Goal: Information Seeking & Learning: Learn about a topic

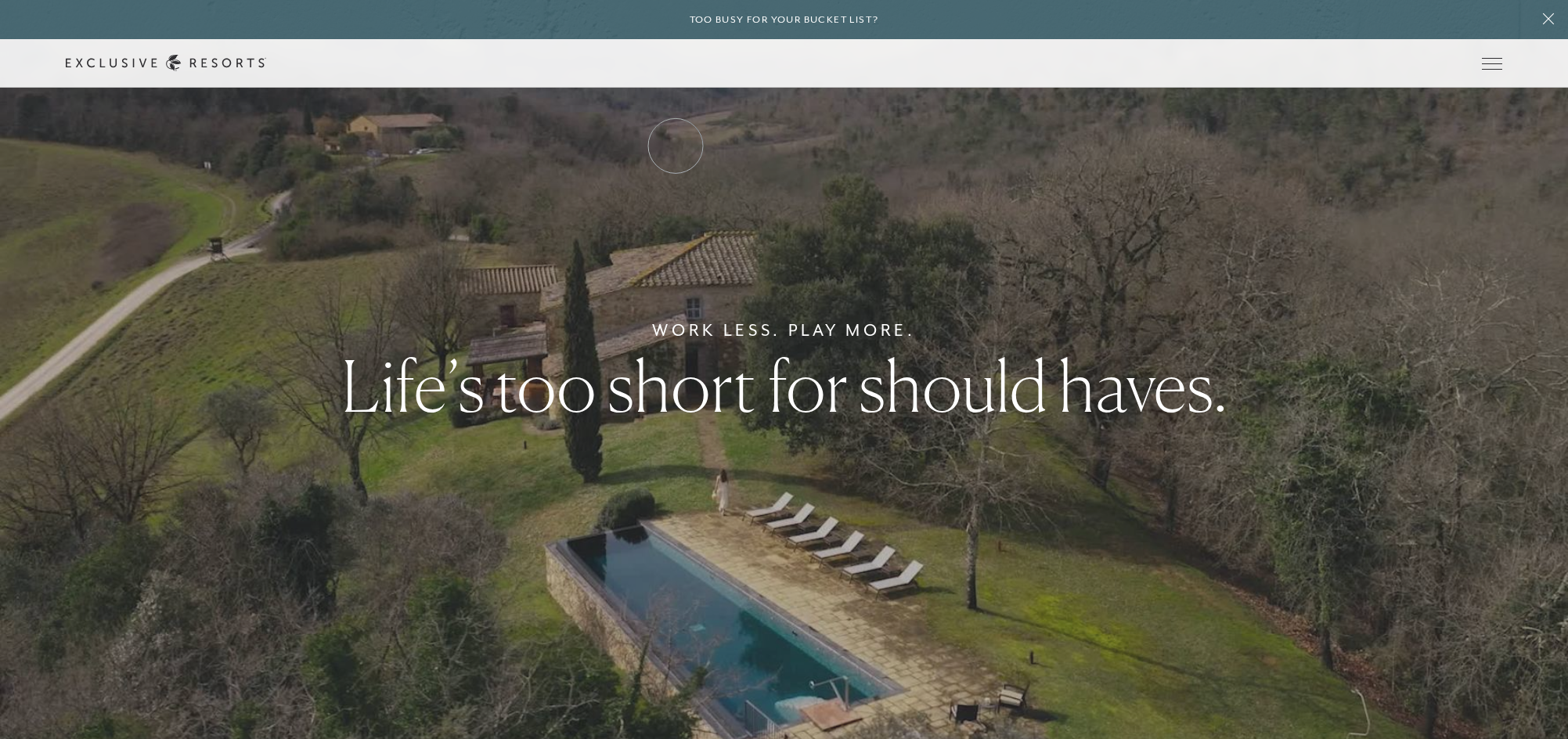
drag, startPoint x: 676, startPoint y: 146, endPoint x: 755, endPoint y: 169, distance: 82.3
click at [0, 0] on link "Residence Collection" at bounding box center [0, 0] width 0 height 0
drag, startPoint x: 867, startPoint y: 165, endPoint x: 859, endPoint y: 150, distance: 17.0
click at [0, 0] on link "Experience Collection" at bounding box center [0, 0] width 0 height 0
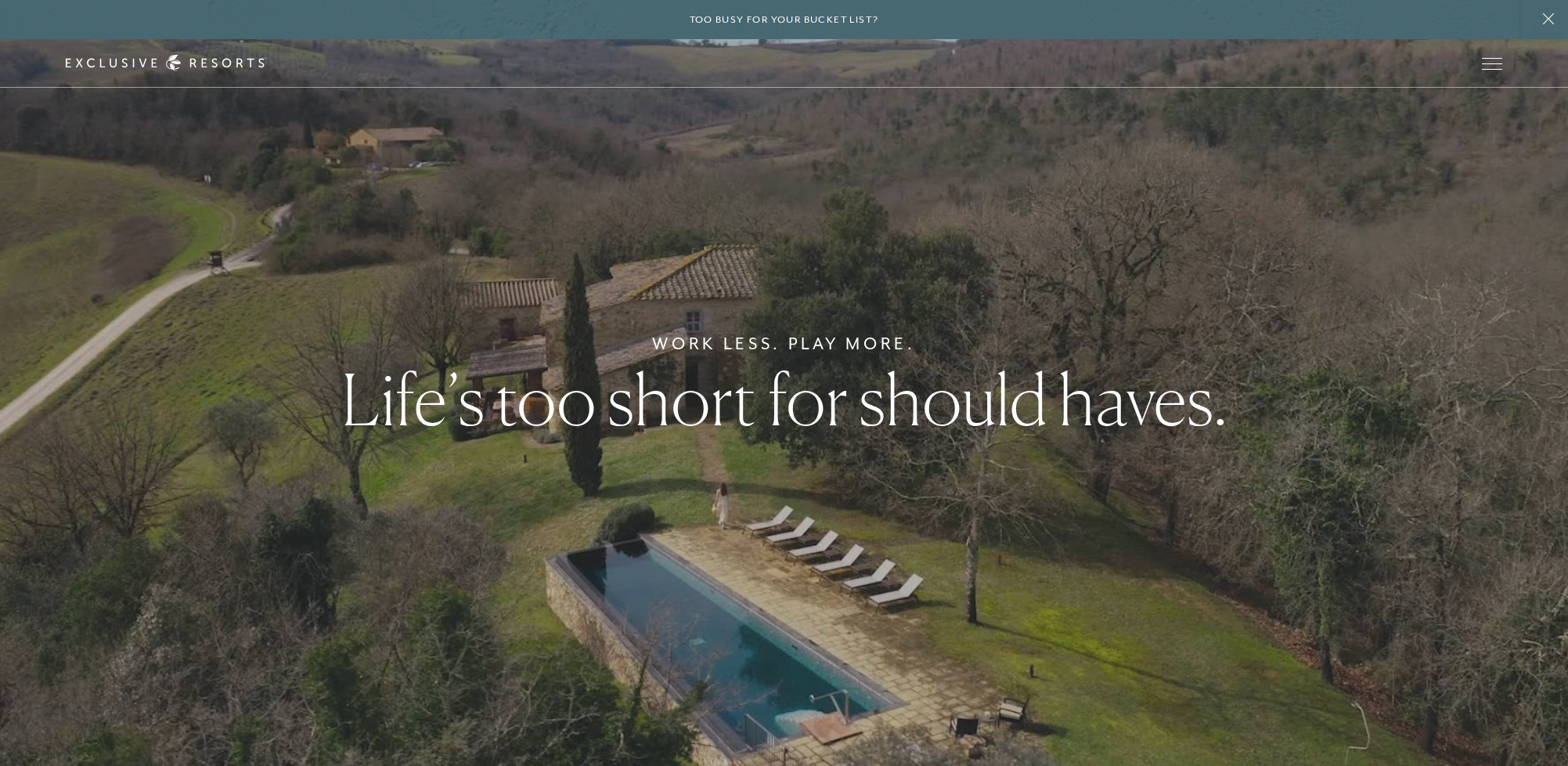
click at [1535, 428] on div "Work Less. Play More. Life’s too short for should haves." at bounding box center [784, 383] width 1568 height 766
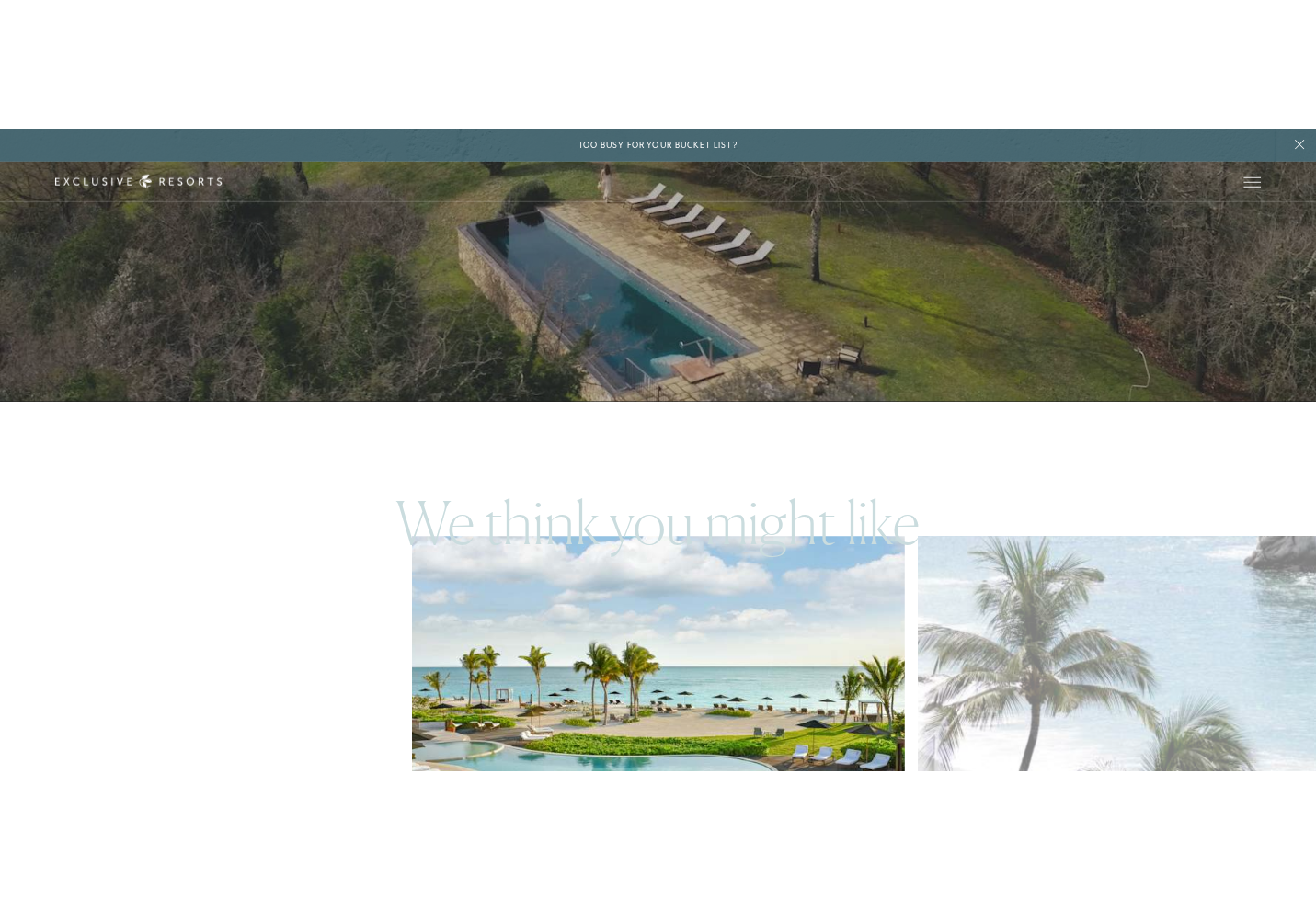
scroll to position [923, 0]
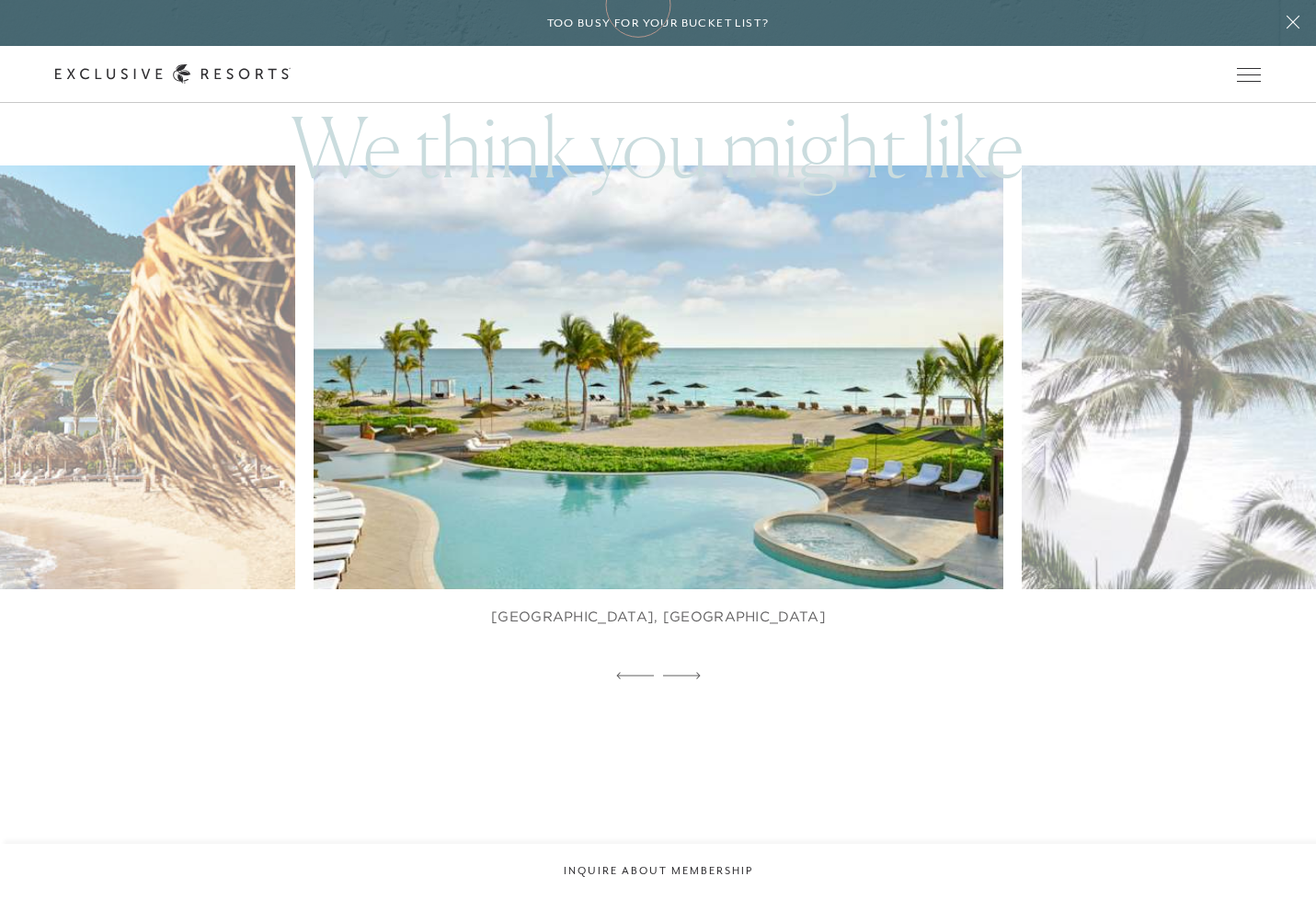
drag, startPoint x: 1202, startPoint y: 671, endPoint x: 638, endPoint y: 5, distance: 872.7
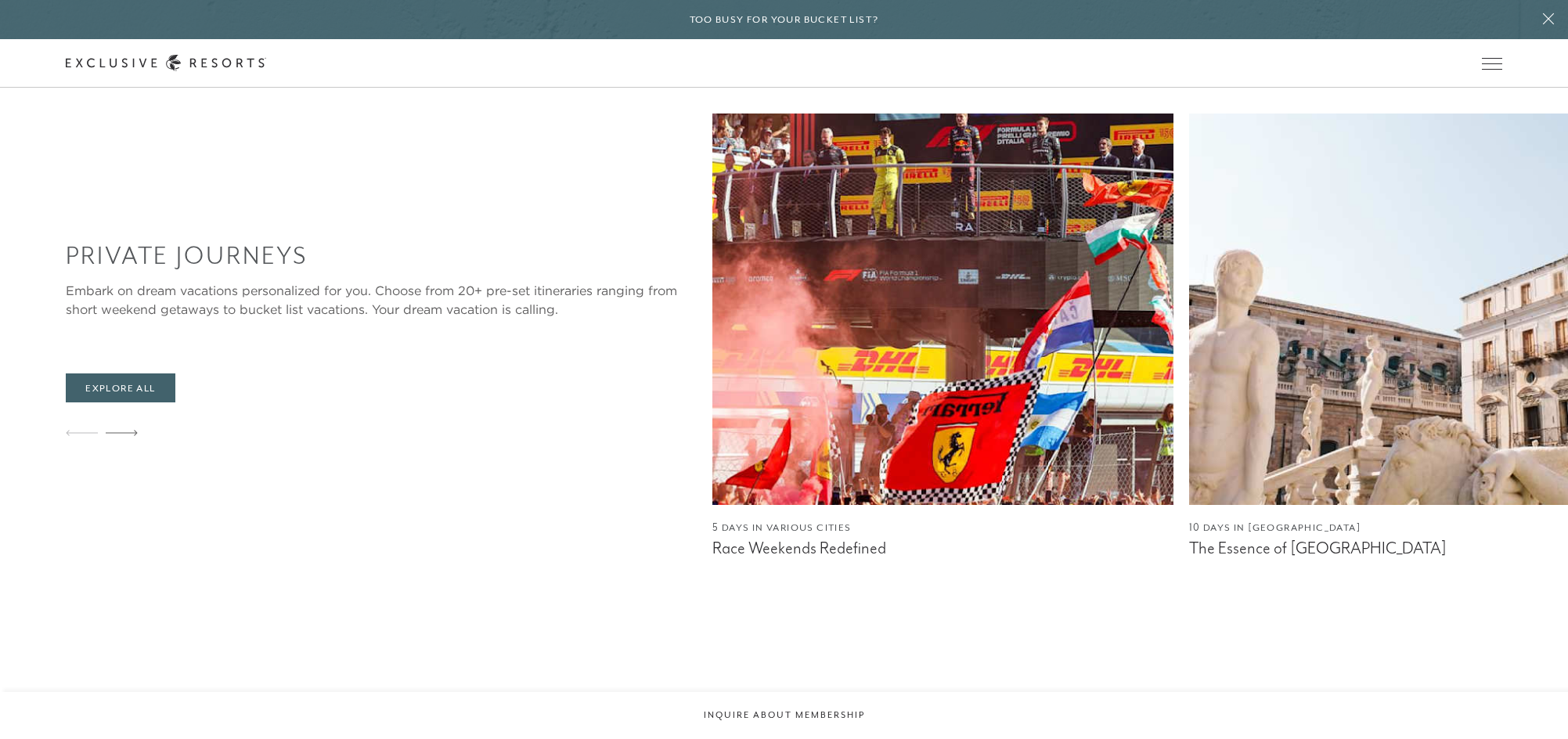
scroll to position [1439, 0]
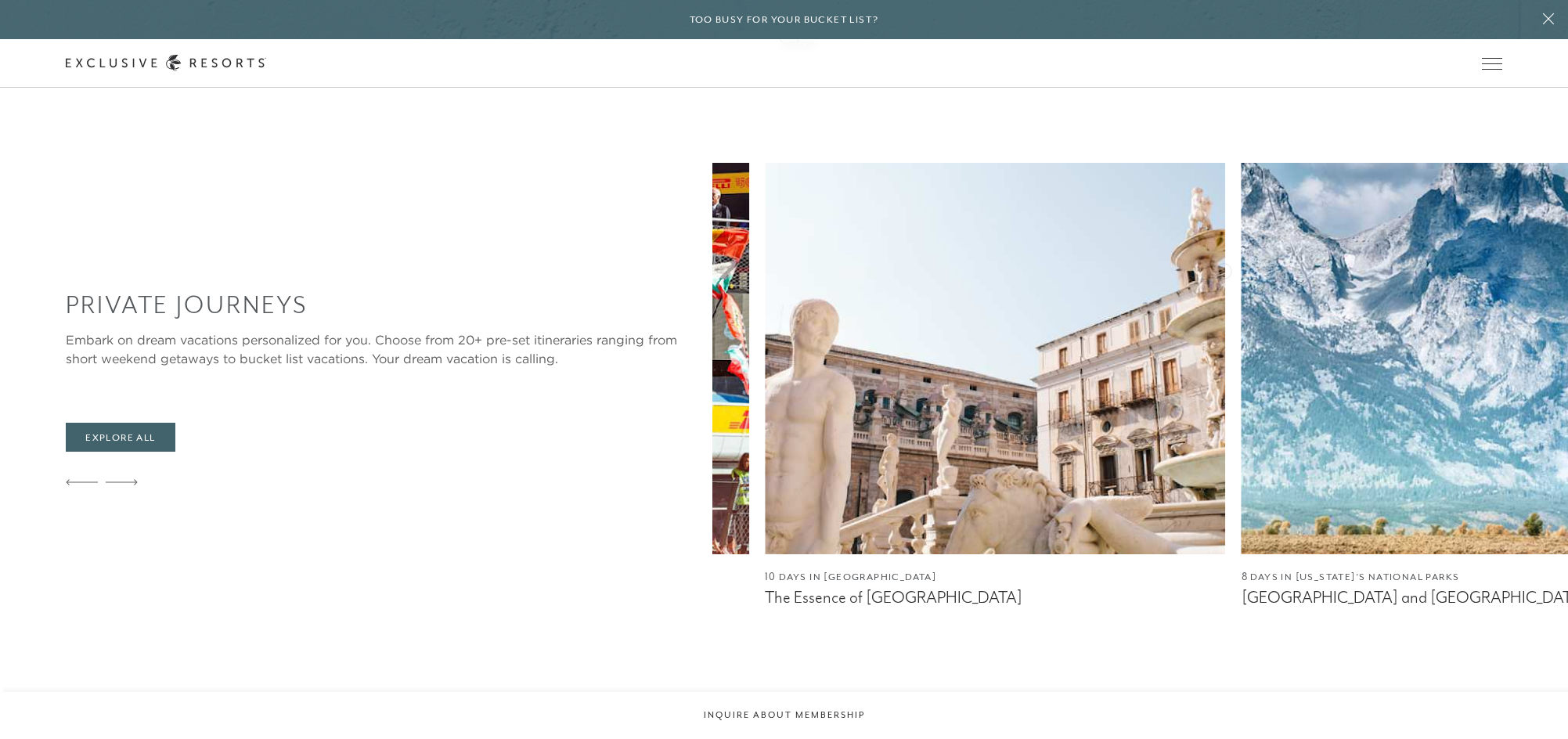
click at [1242, 269] on img at bounding box center [1472, 358] width 461 height 391
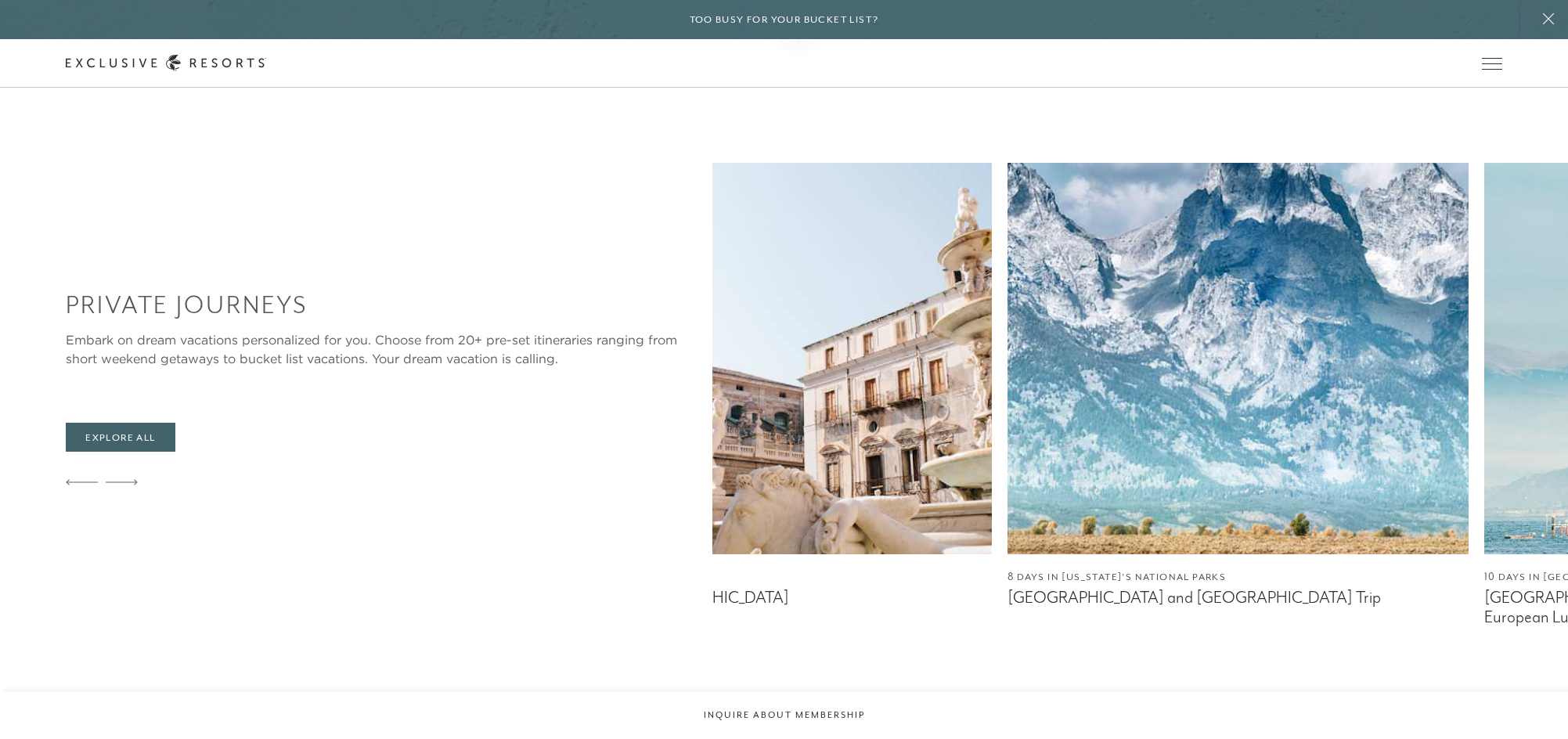
scroll to position [1438, 0]
click at [1008, 439] on img at bounding box center [1238, 359] width 461 height 391
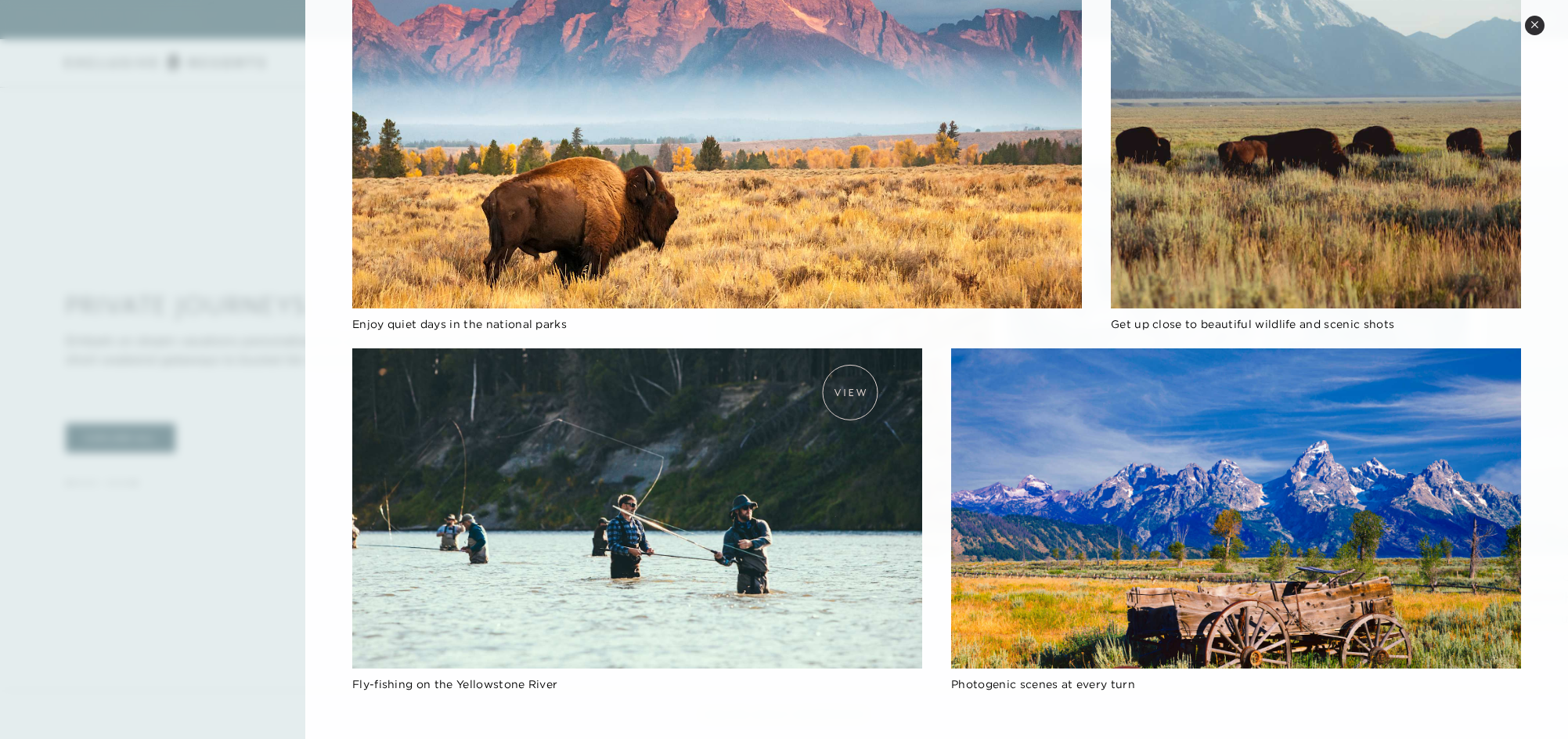
scroll to position [373, 0]
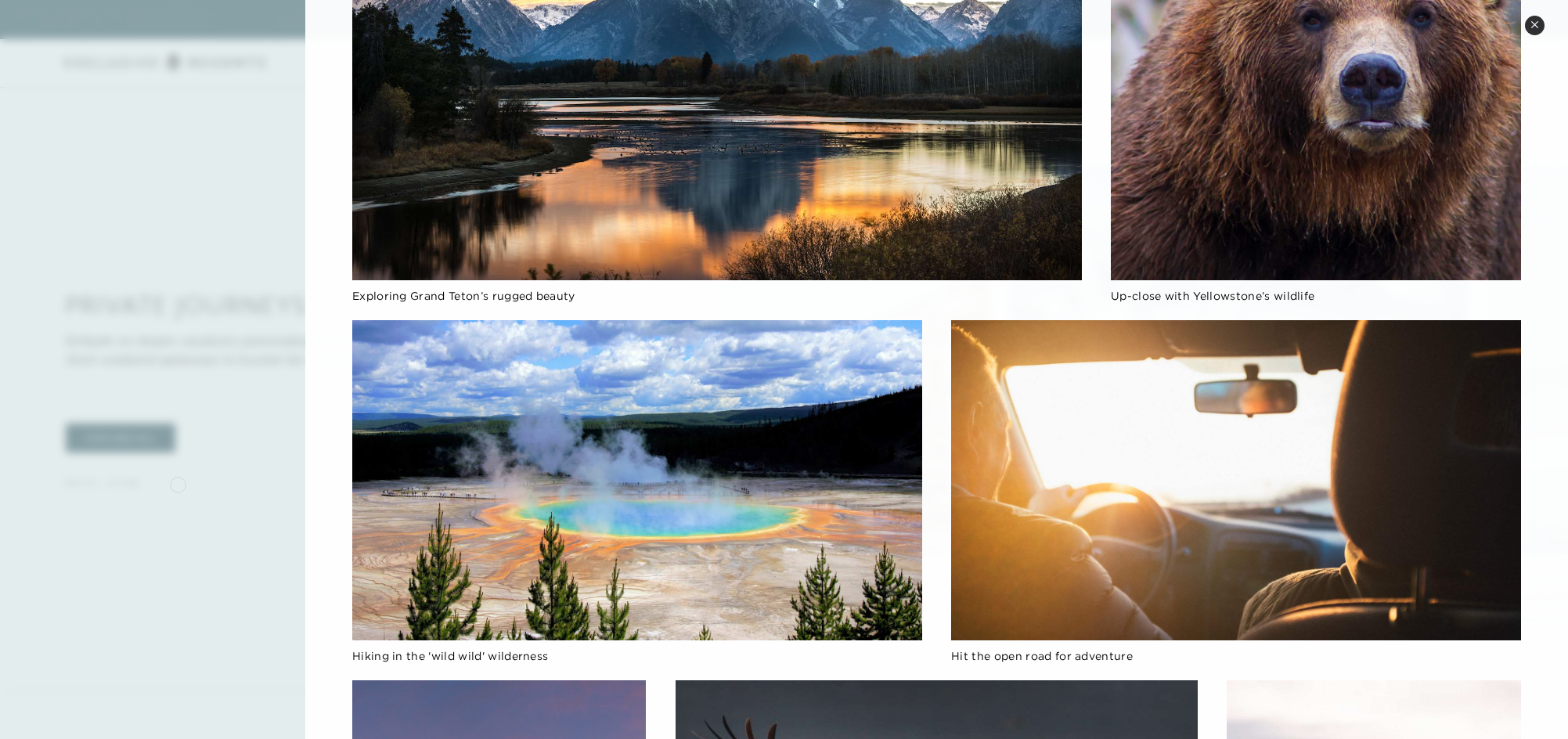
click at [179, 483] on div at bounding box center [784, 370] width 1568 height 739
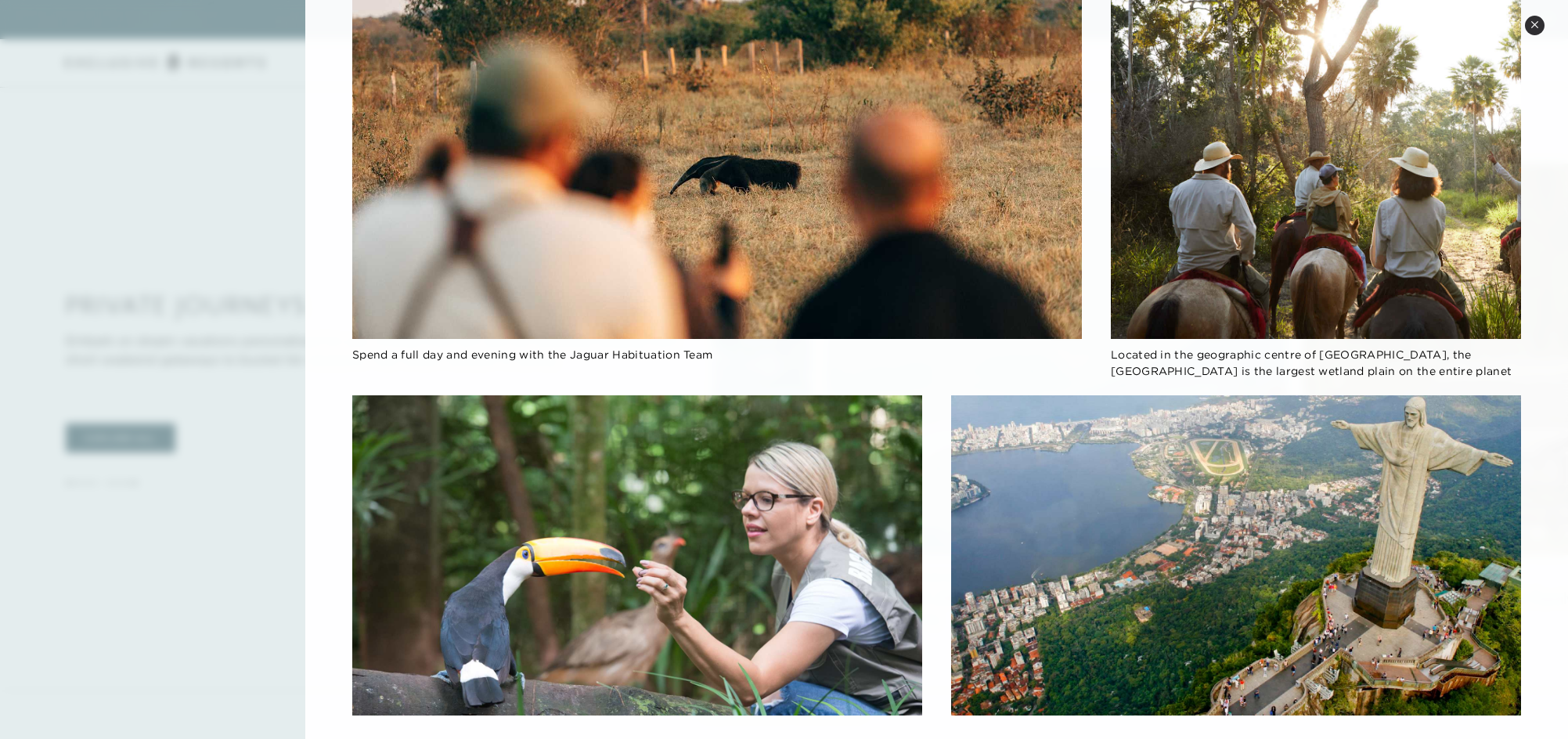
scroll to position [1658, 0]
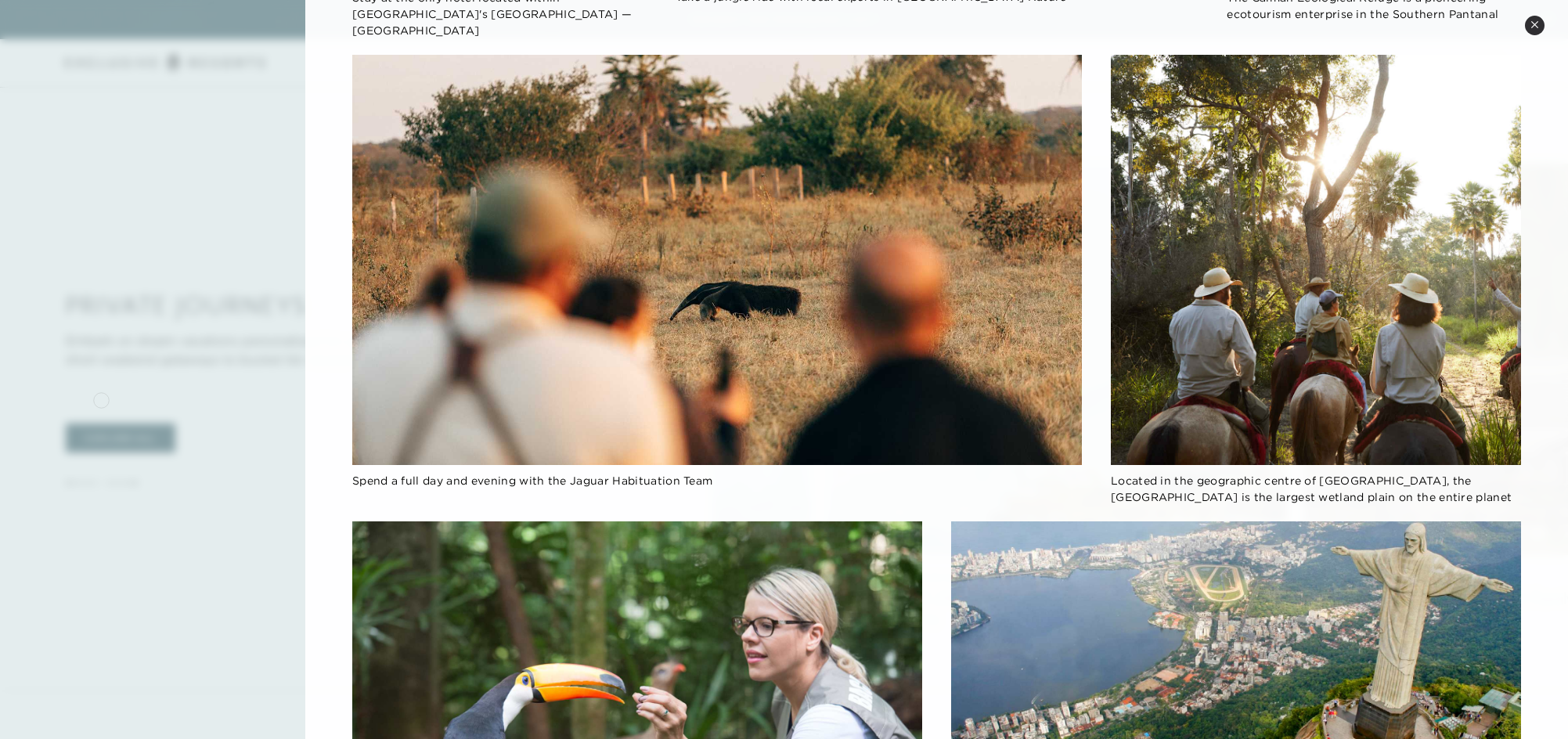
click at [101, 398] on div at bounding box center [784, 370] width 1568 height 739
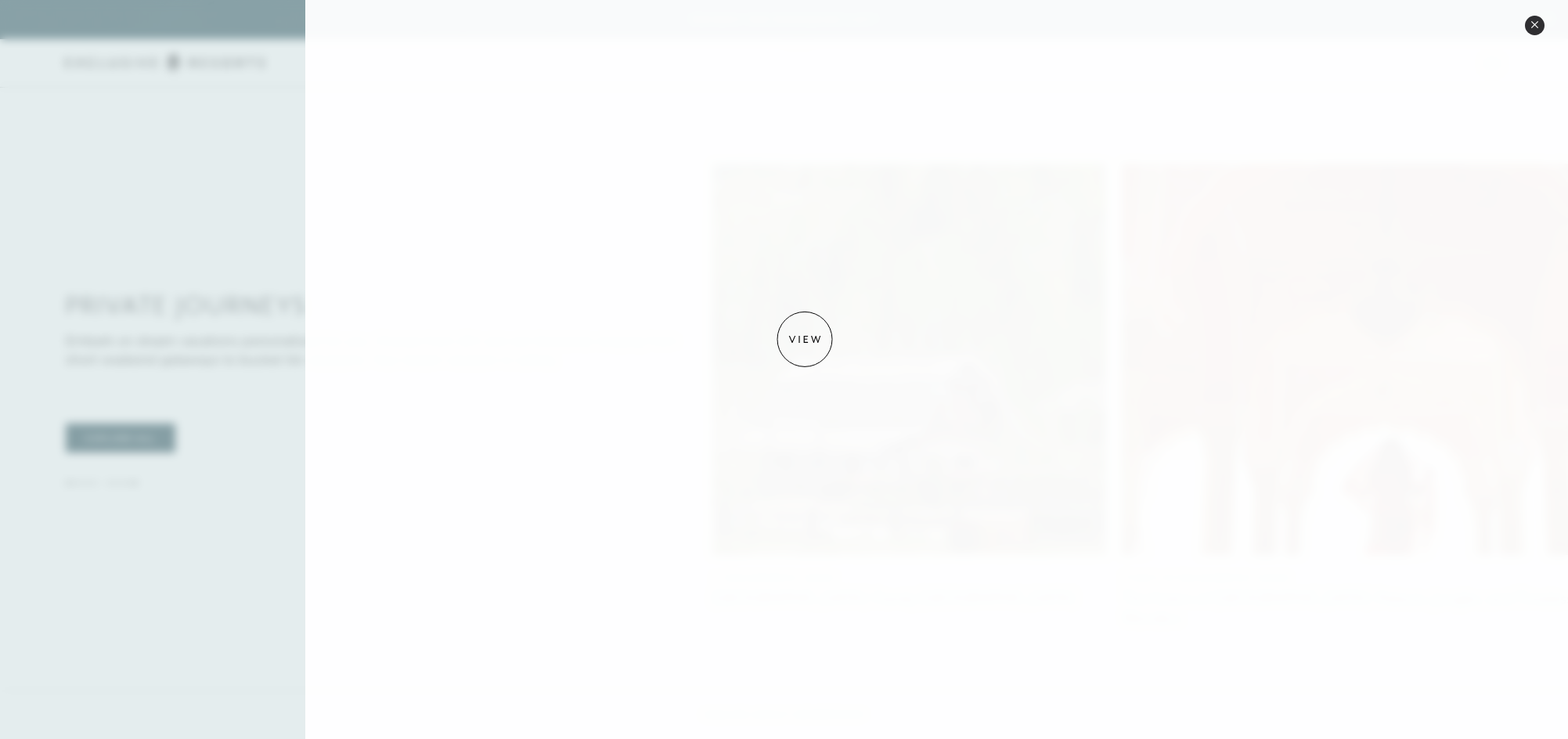
scroll to position [1753, 0]
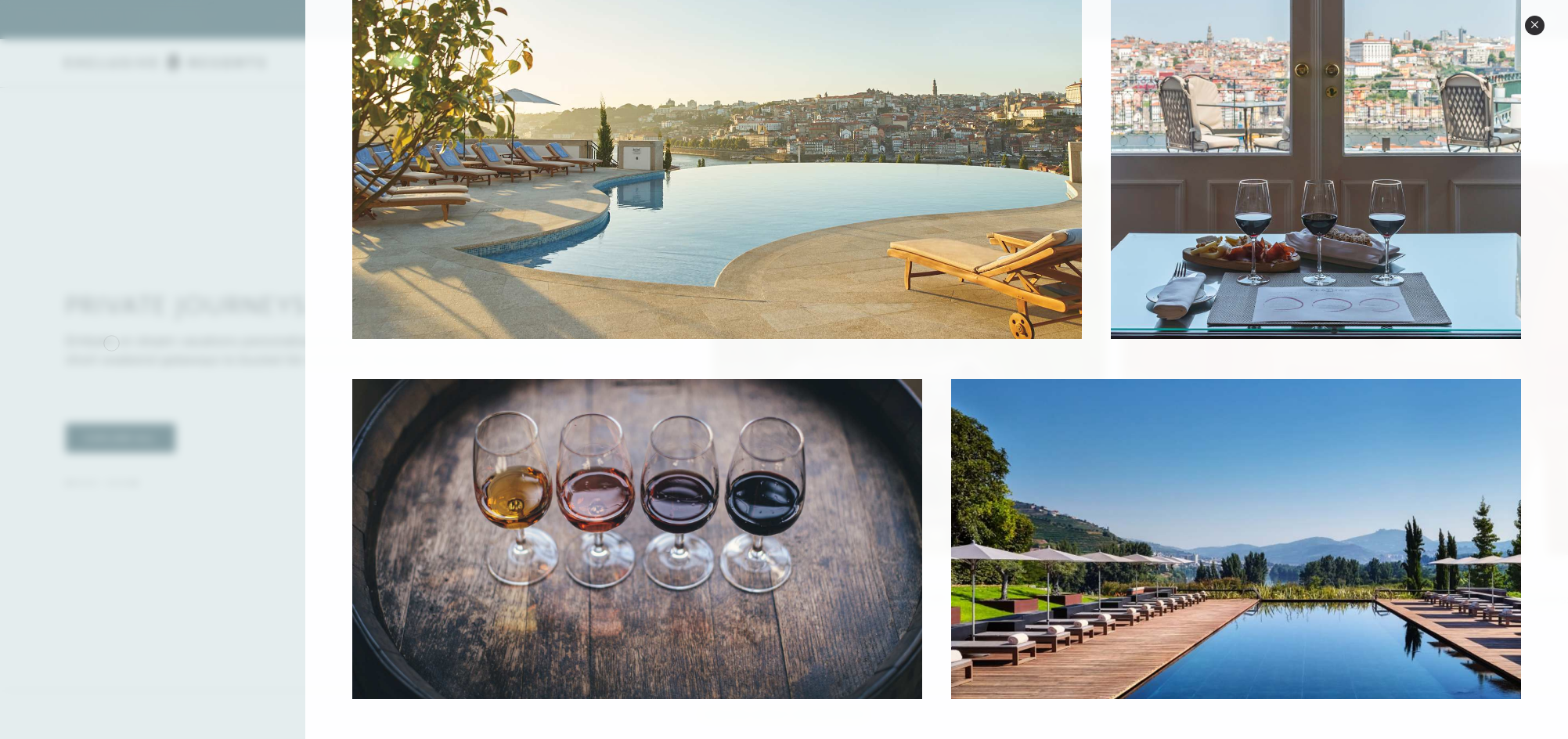
click at [112, 342] on div at bounding box center [784, 370] width 1568 height 739
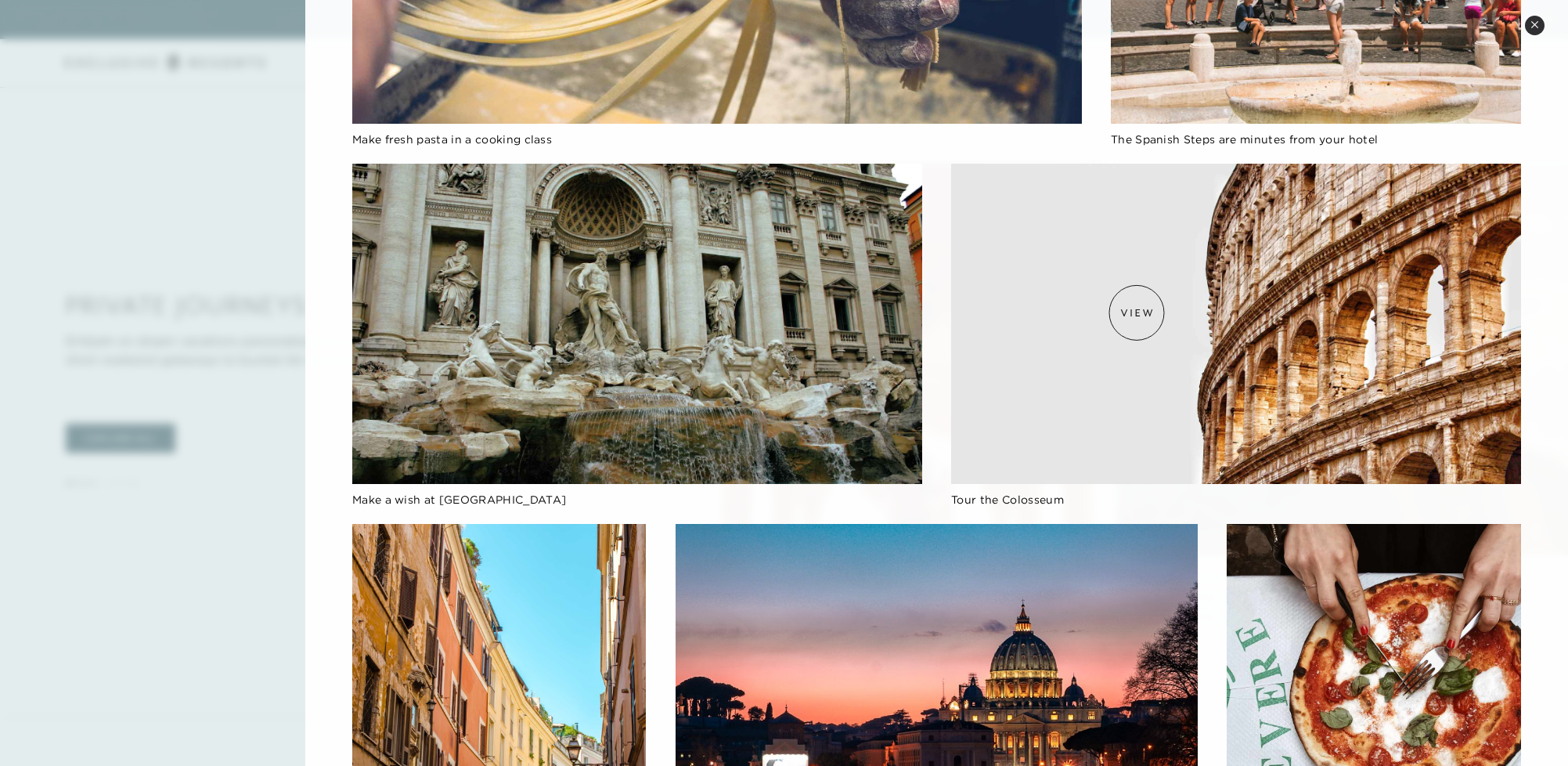
scroll to position [897, 0]
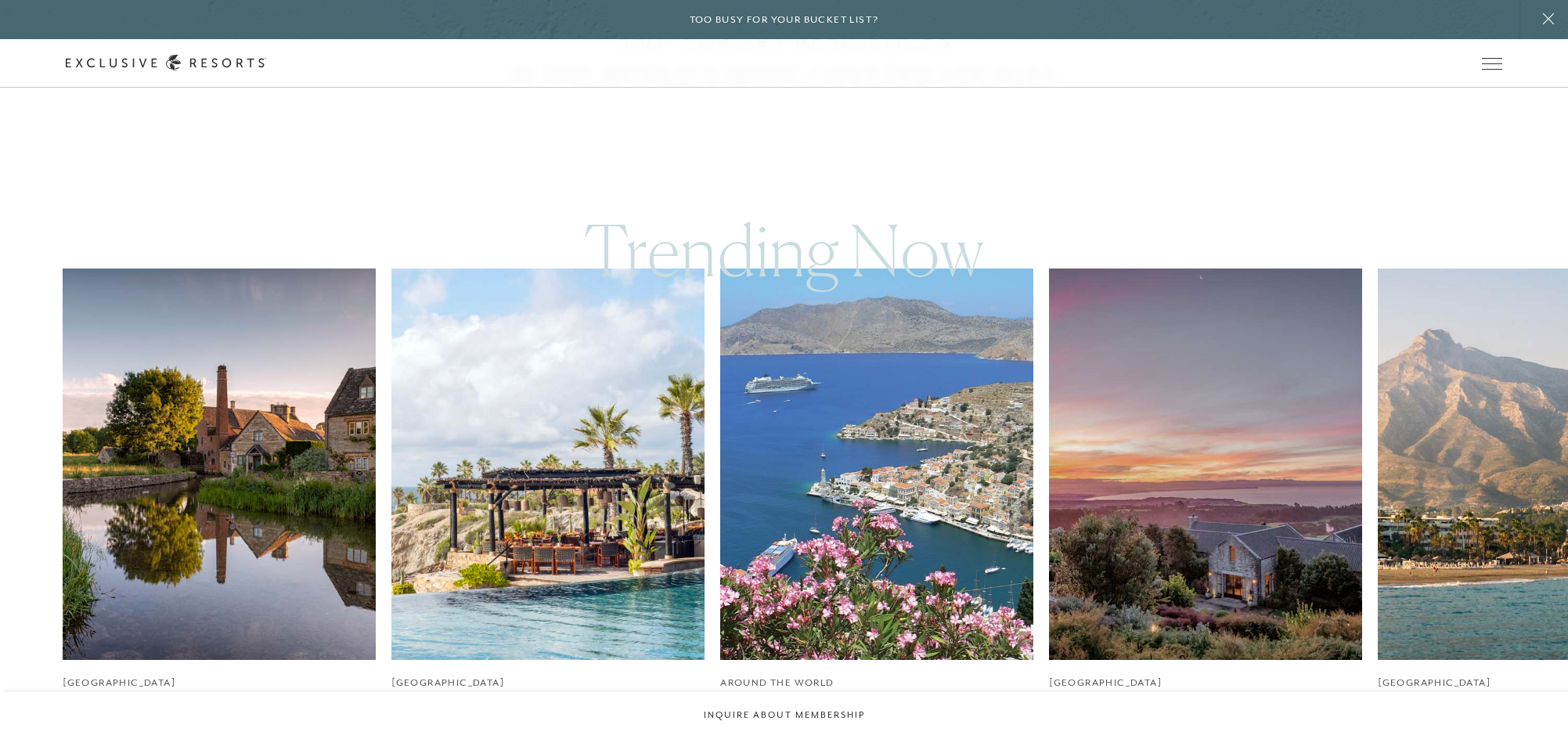
scroll to position [826, 0]
click at [419, 411] on div "England The Cotswolds, England Mexico Los Cabos, Mexico Around the World The Wo…" at bounding box center [784, 506] width 1443 height 477
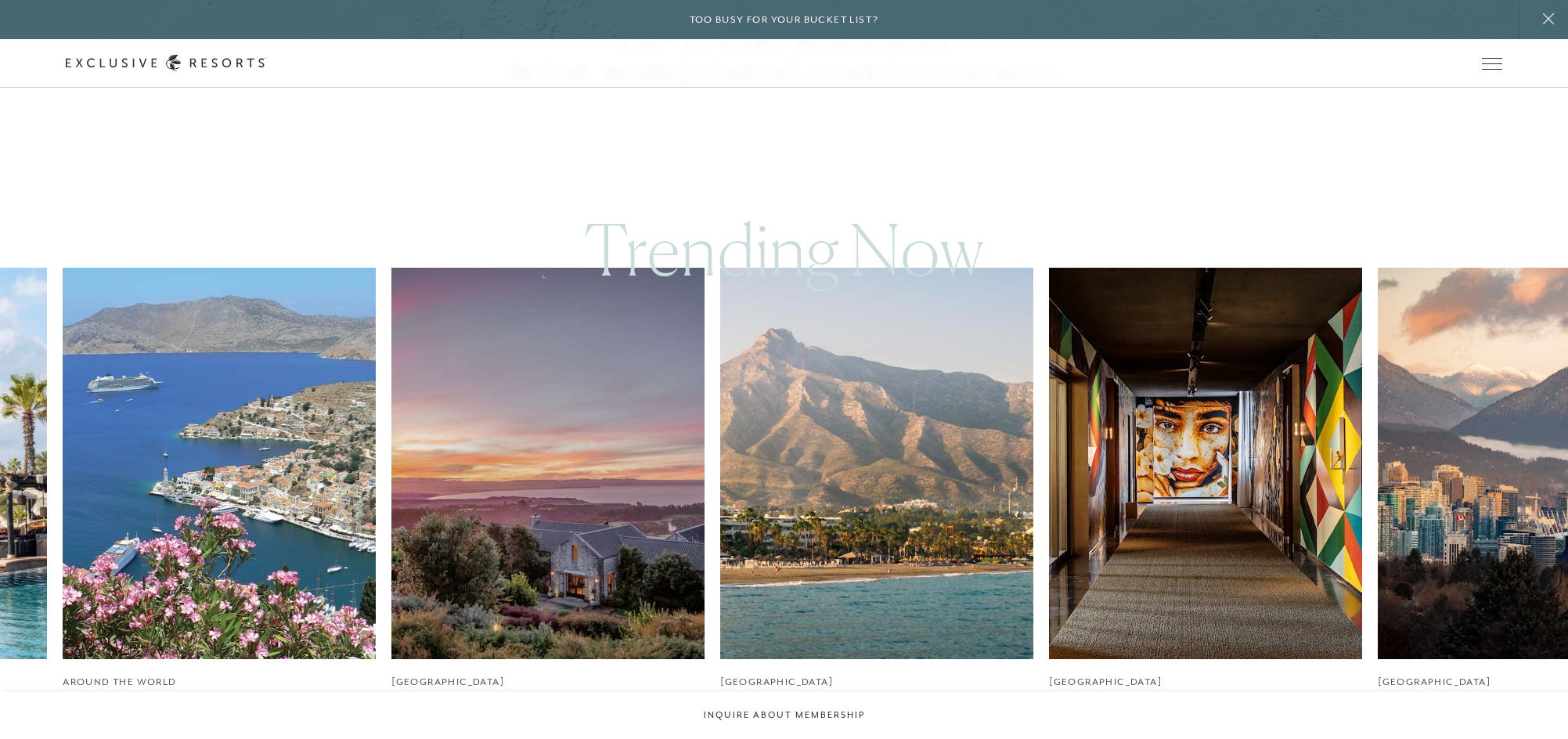
click at [937, 474] on img at bounding box center [877, 463] width 313 height 391
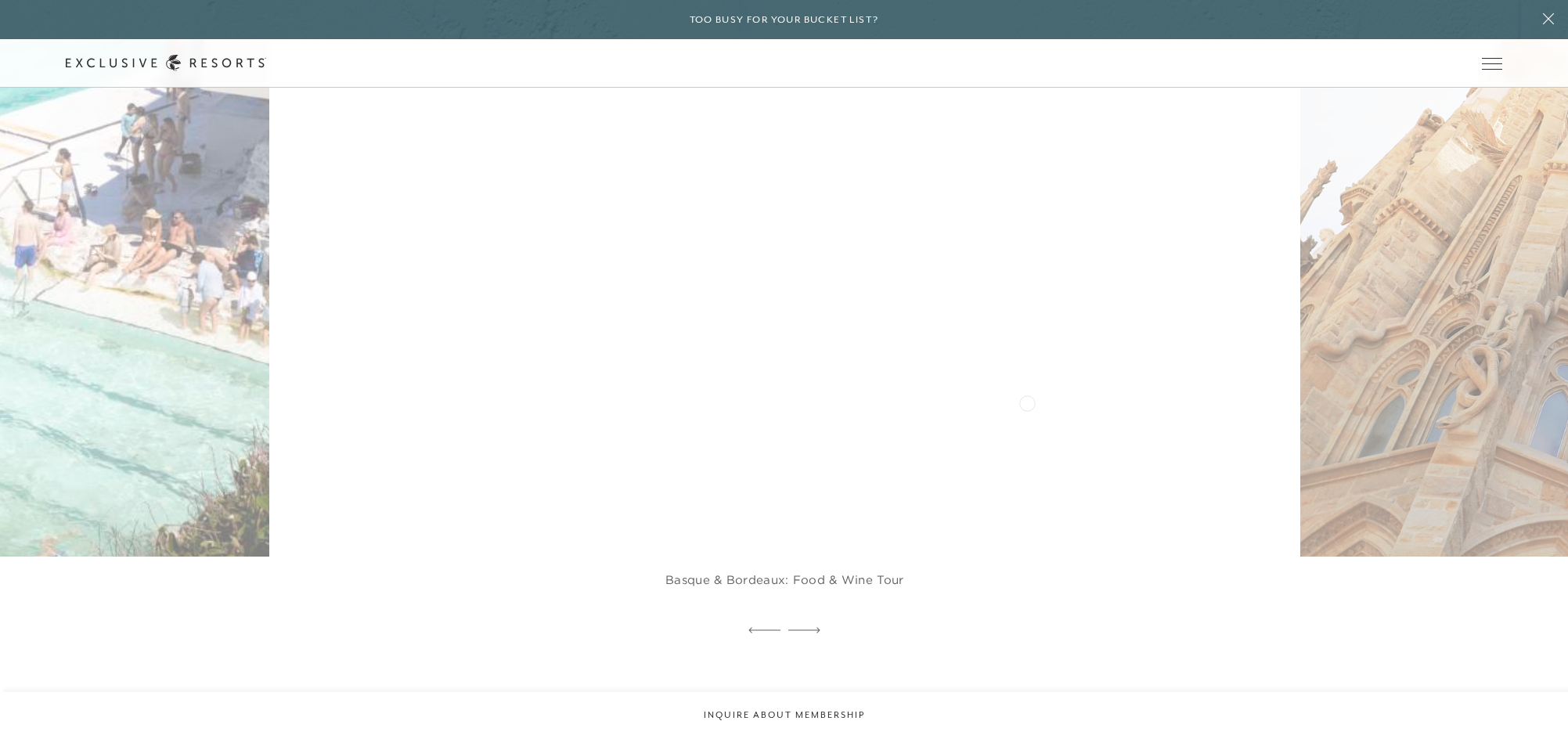
scroll to position [3831, 0]
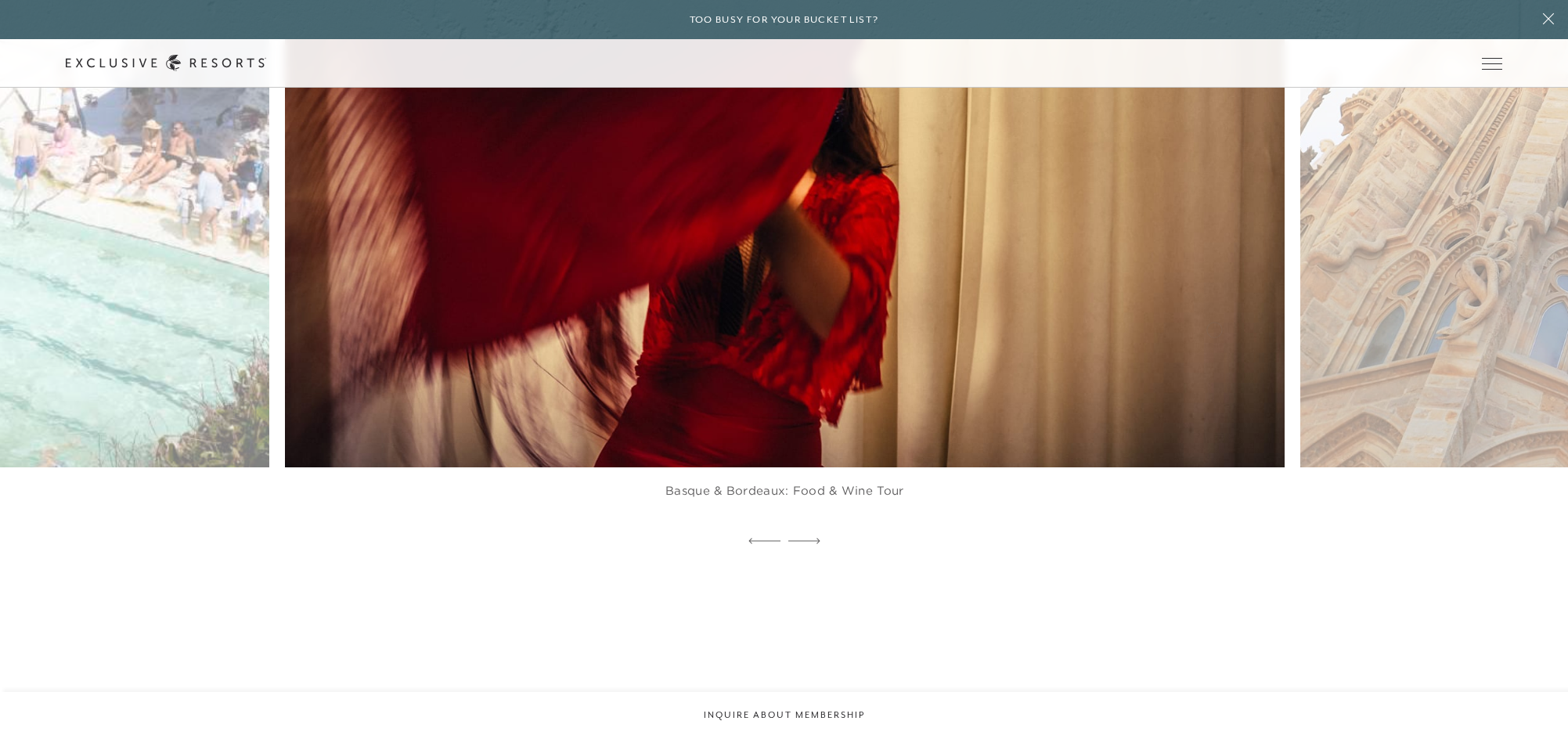
click at [760, 323] on img at bounding box center [818, 160] width 1100 height 677
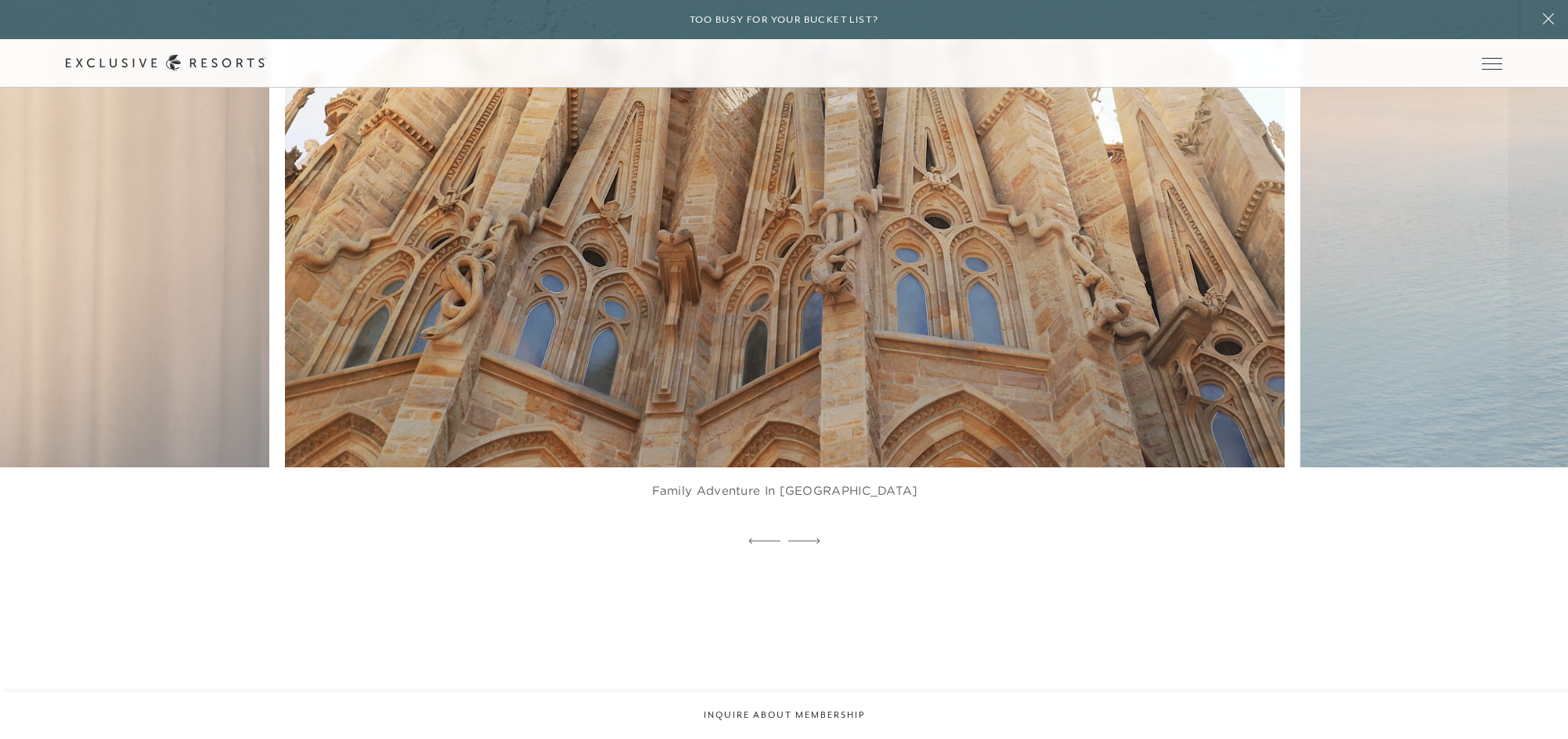
click at [1013, 337] on img at bounding box center [818, 160] width 1100 height 677
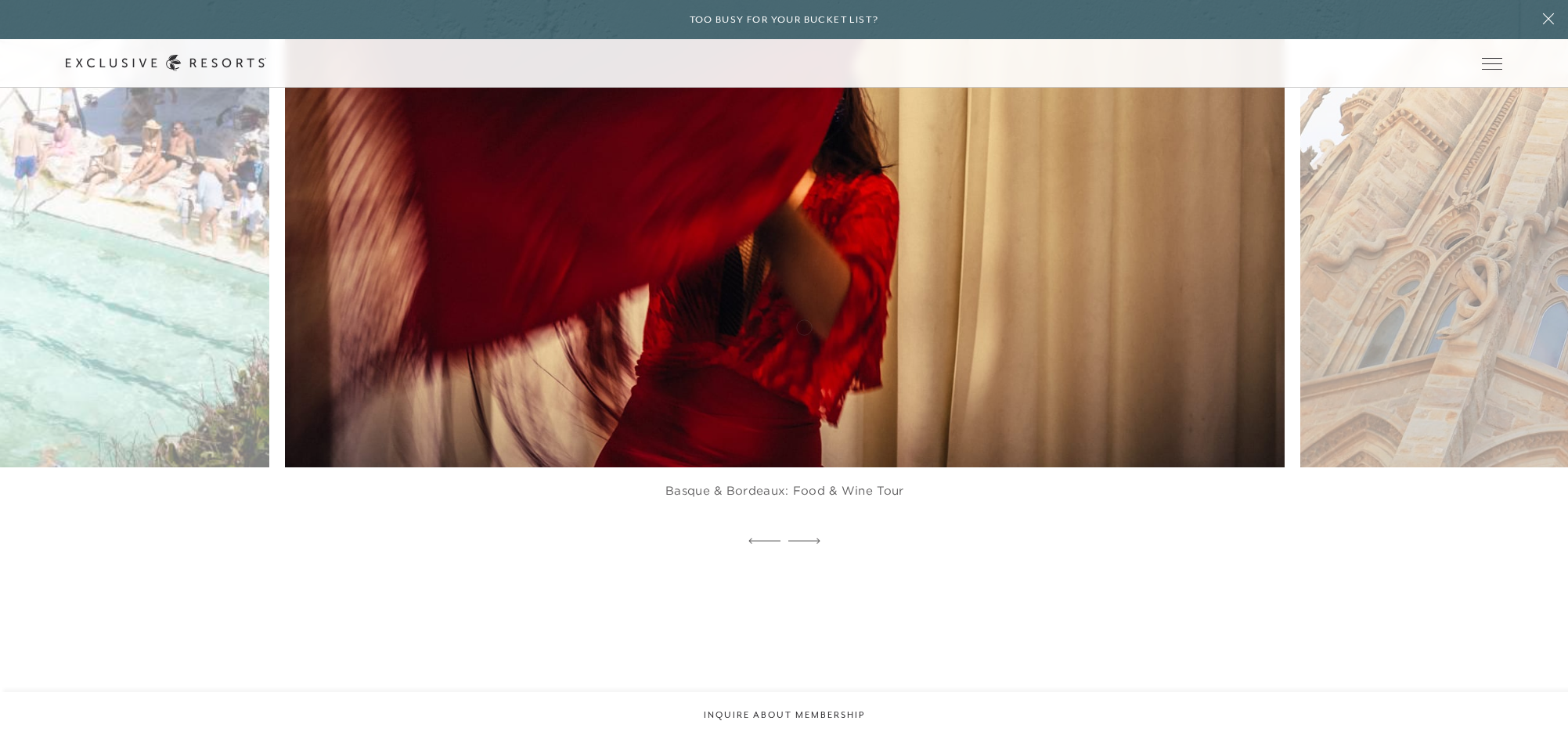
click at [804, 325] on img at bounding box center [818, 160] width 1100 height 677
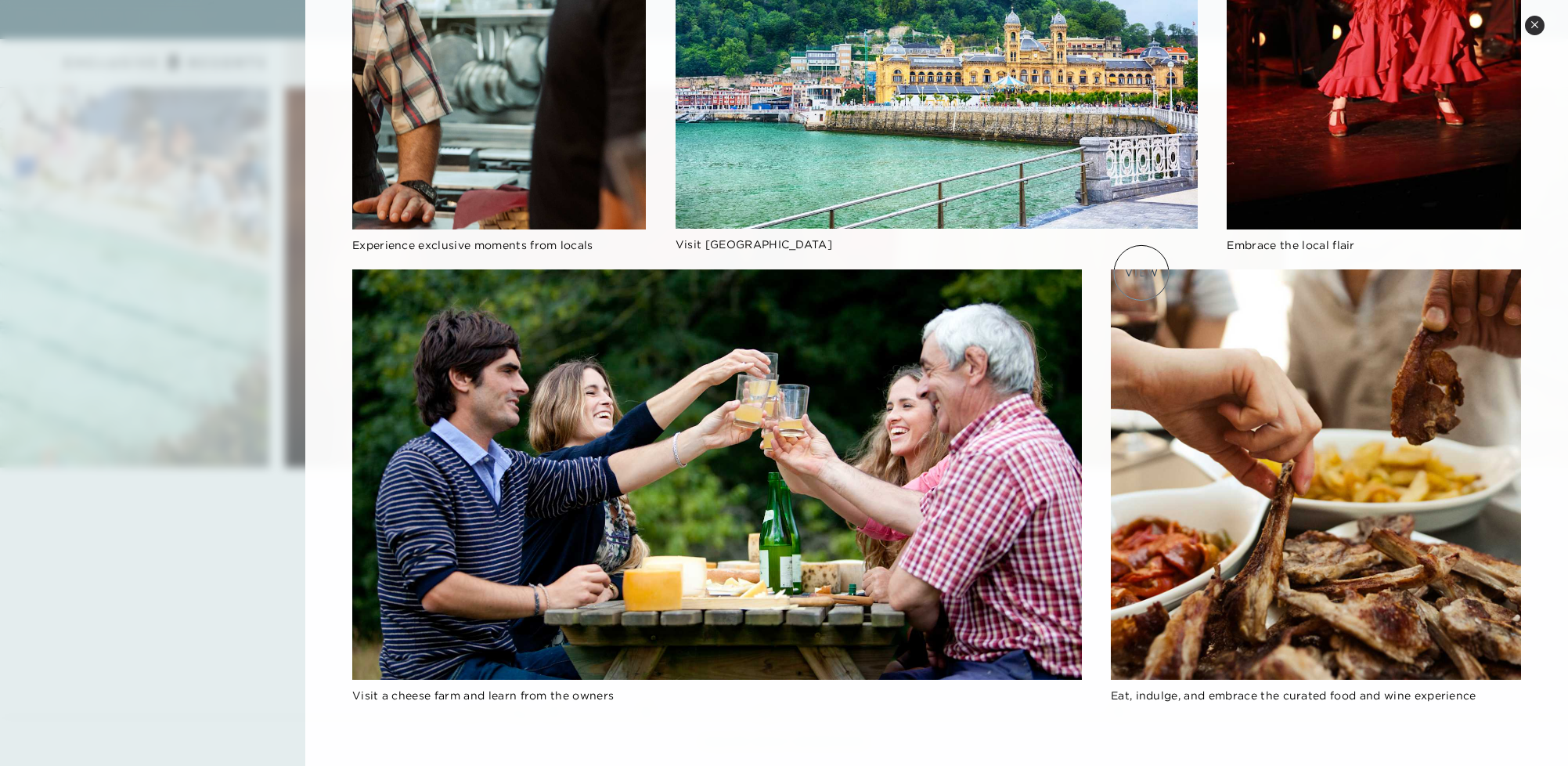
scroll to position [0, 0]
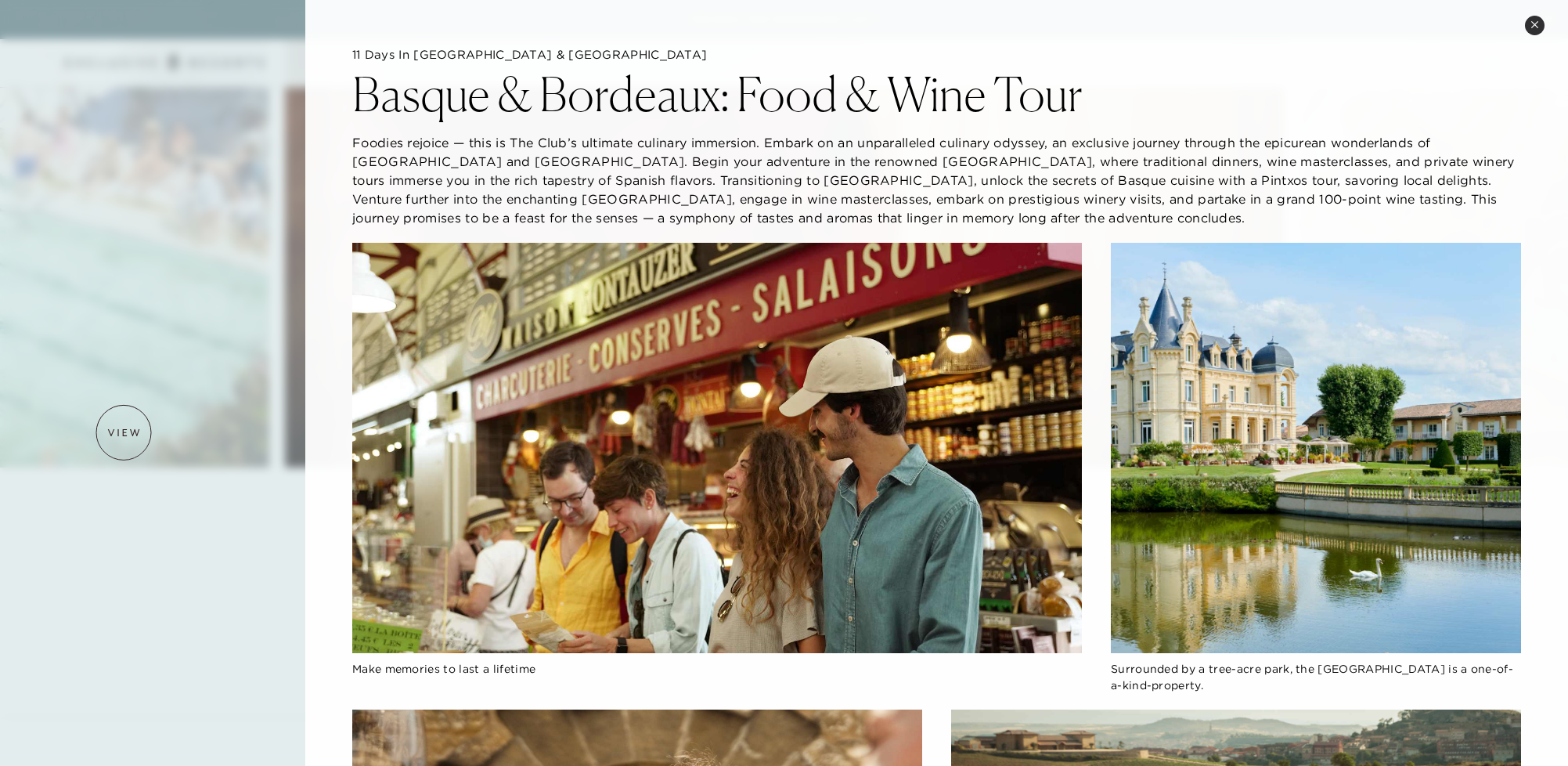
click at [123, 432] on div at bounding box center [784, 383] width 1568 height 766
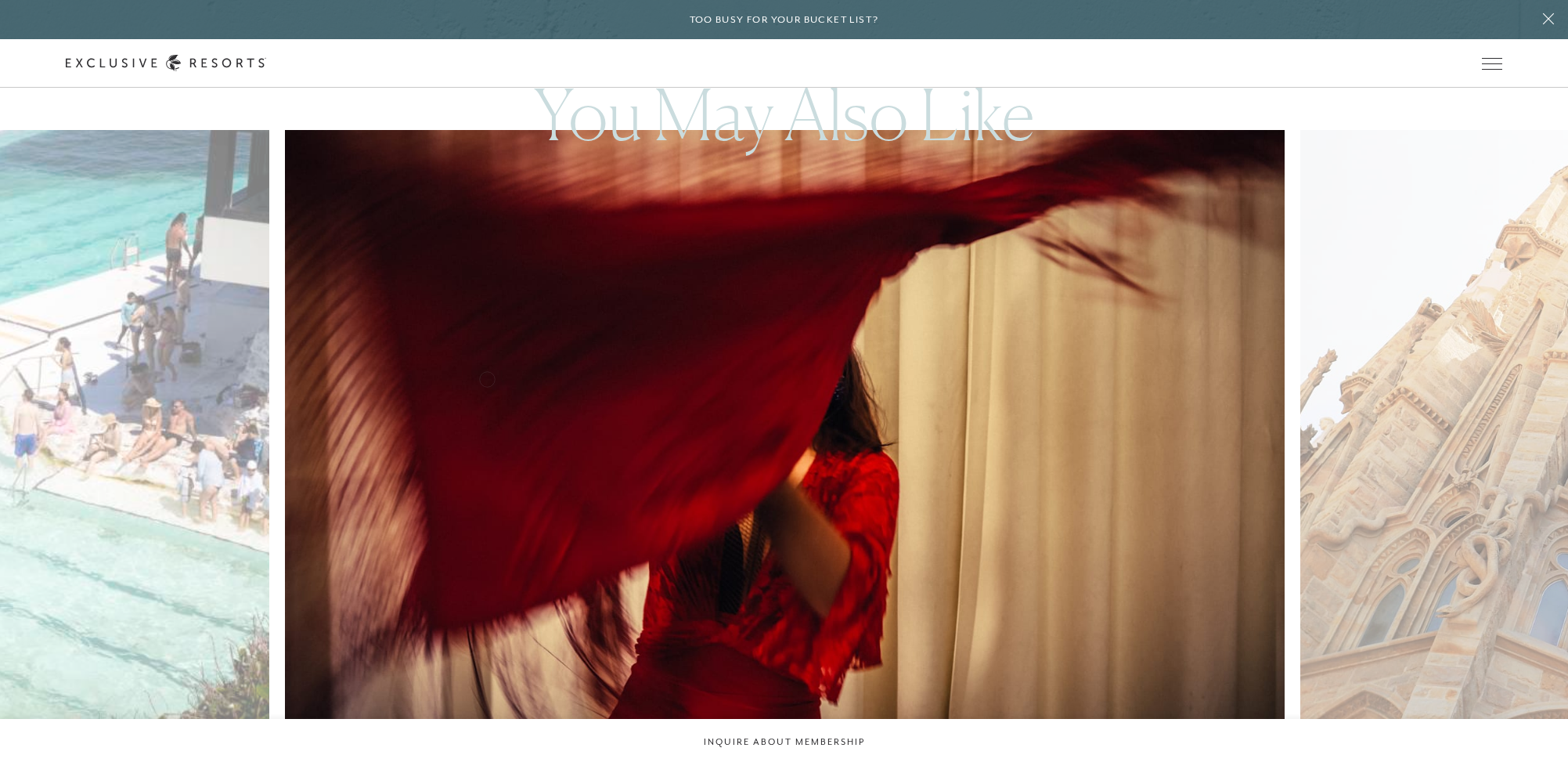
scroll to position [3625, 0]
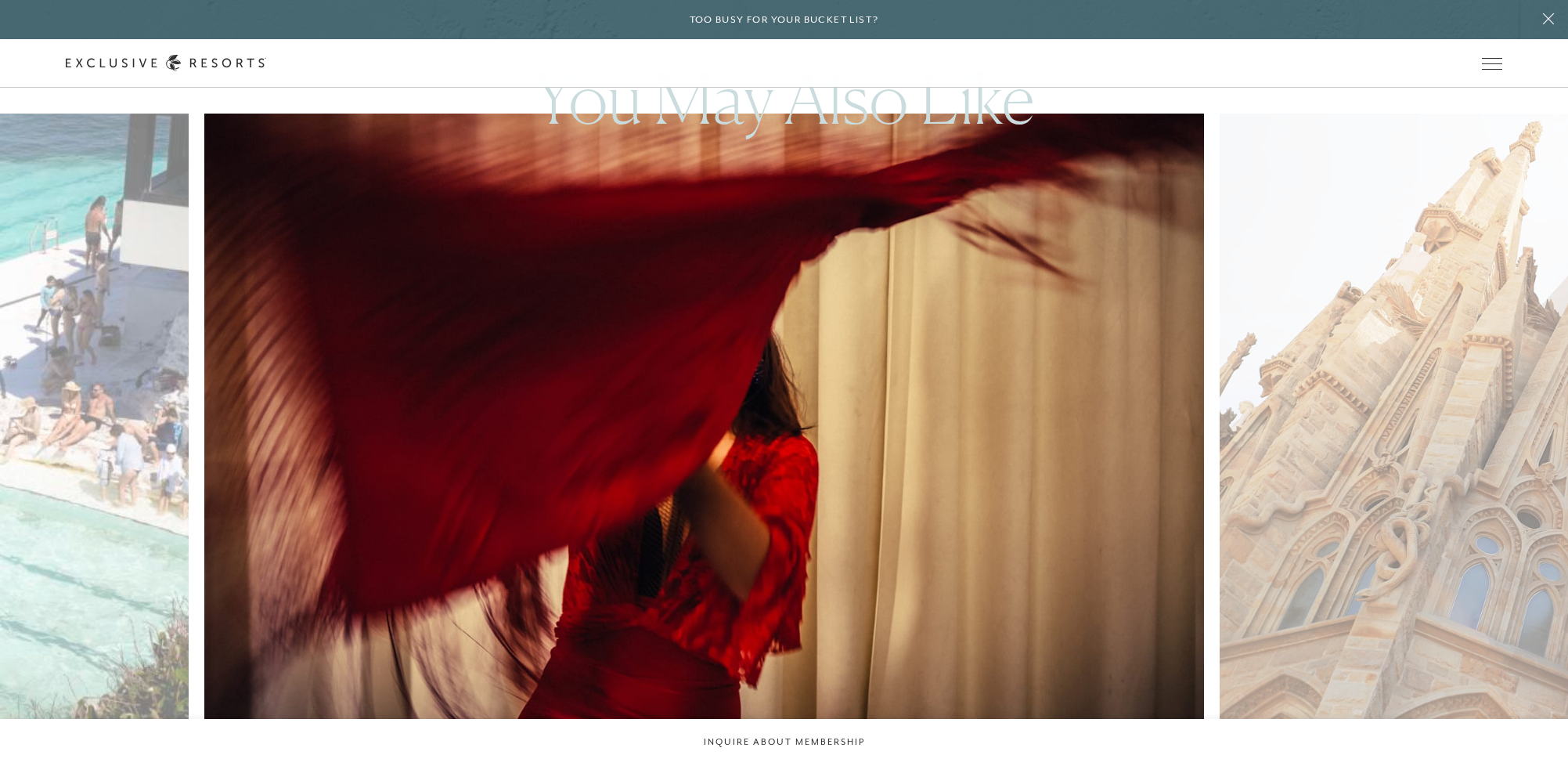
click at [692, 417] on img at bounding box center [737, 422] width 1100 height 678
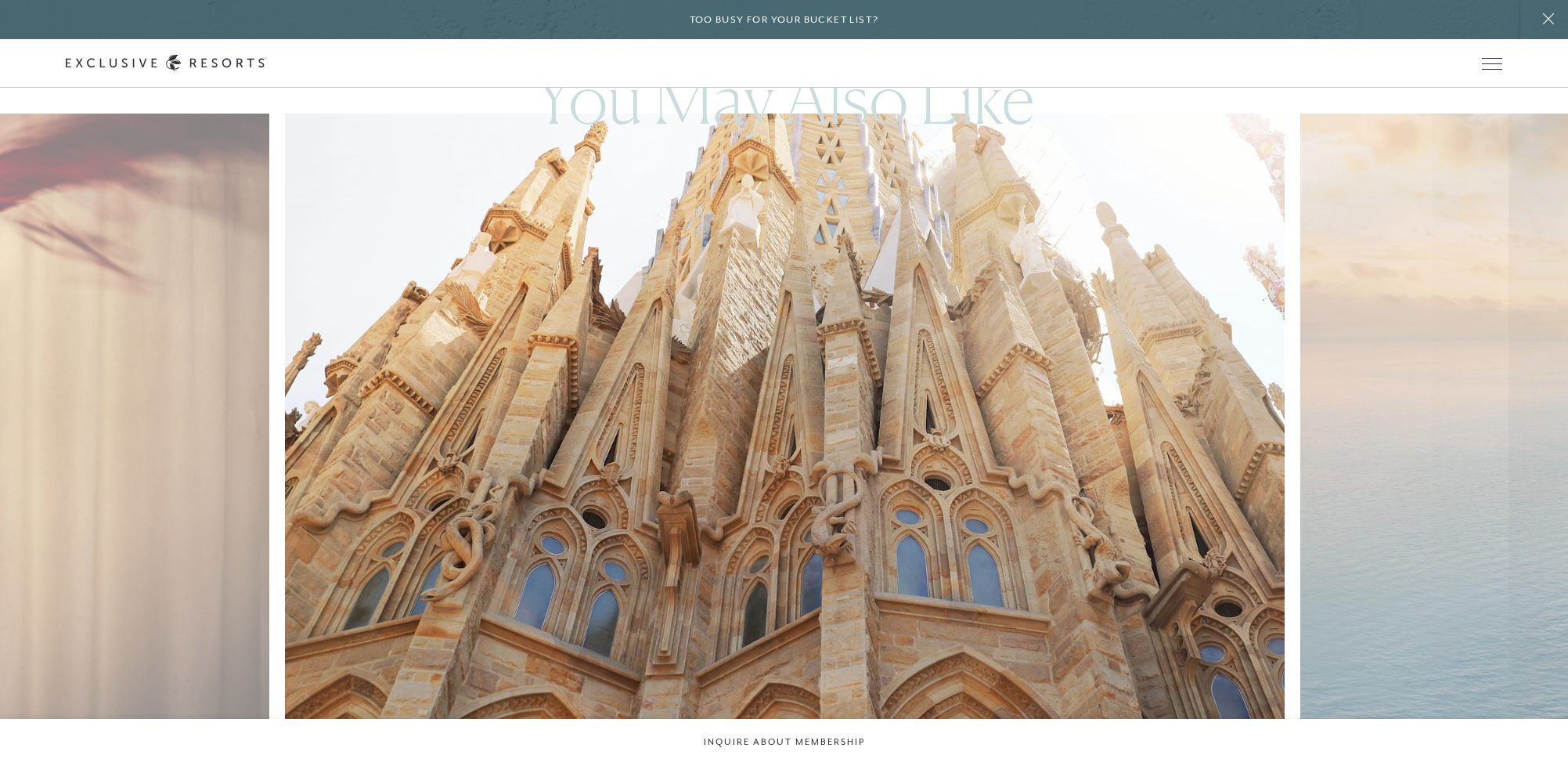
click at [1037, 365] on img at bounding box center [818, 422] width 1100 height 678
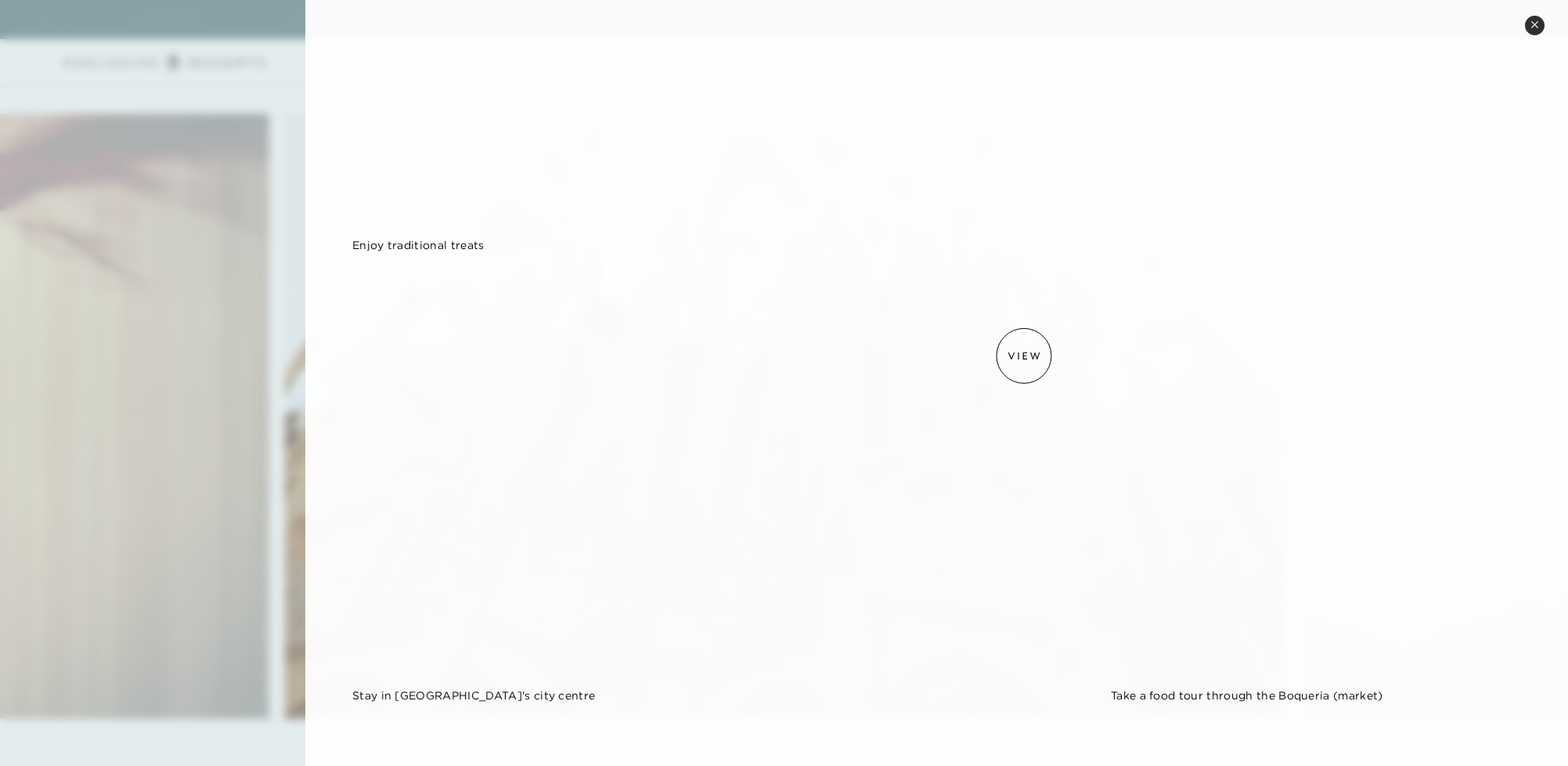
scroll to position [0, 0]
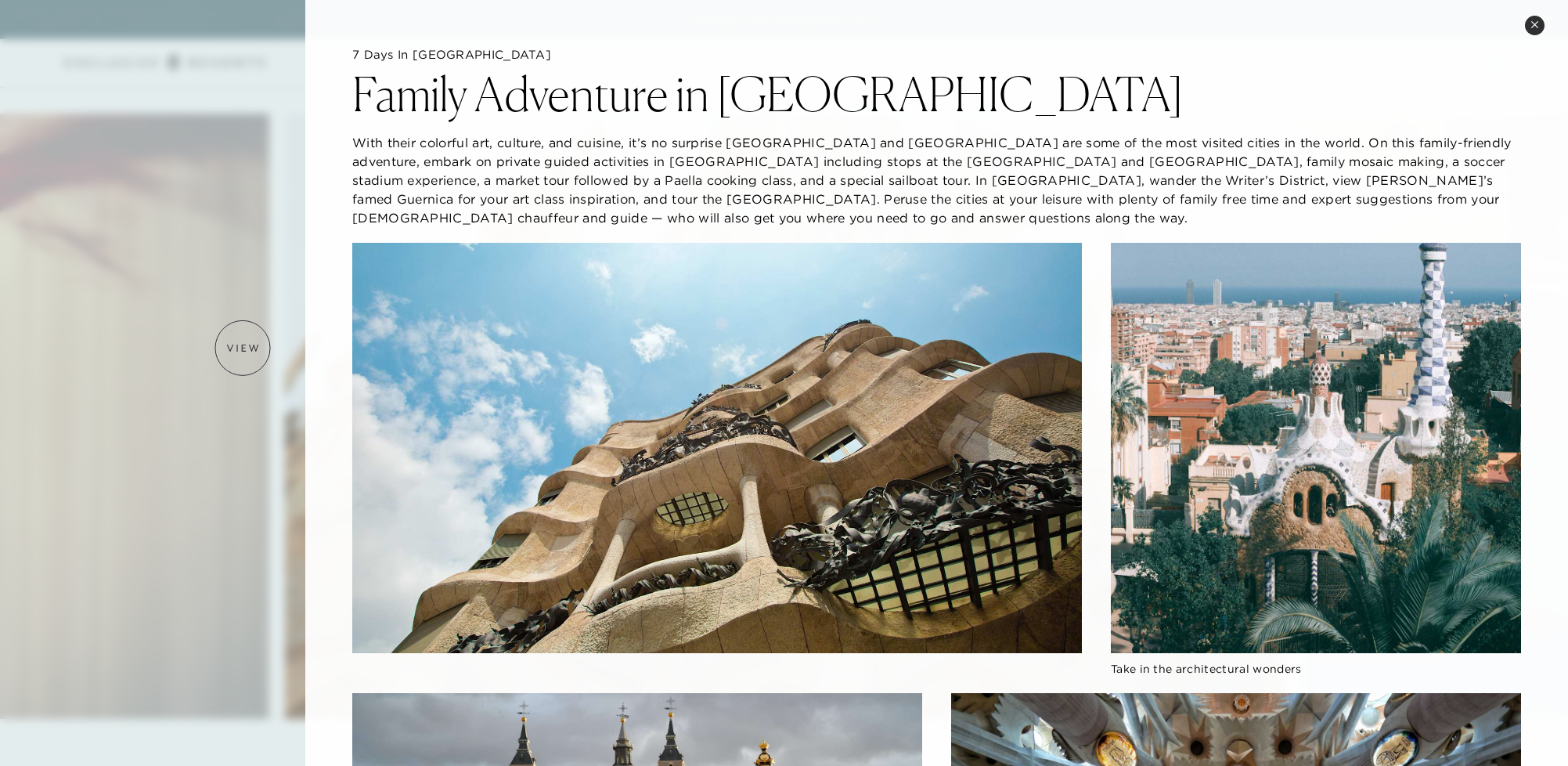
click at [243, 348] on div at bounding box center [784, 383] width 1568 height 766
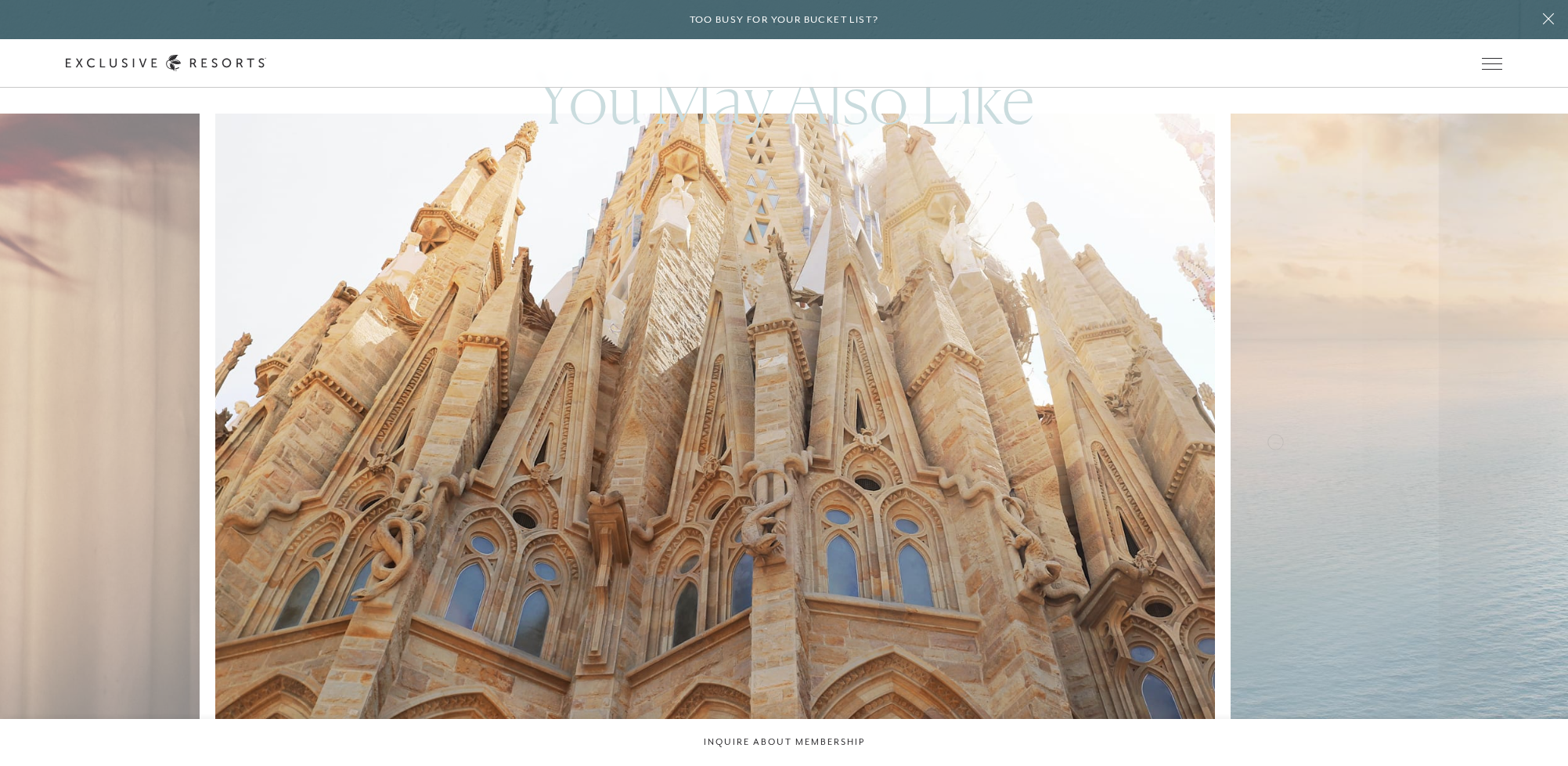
click at [901, 437] on img at bounding box center [748, 422] width 1100 height 678
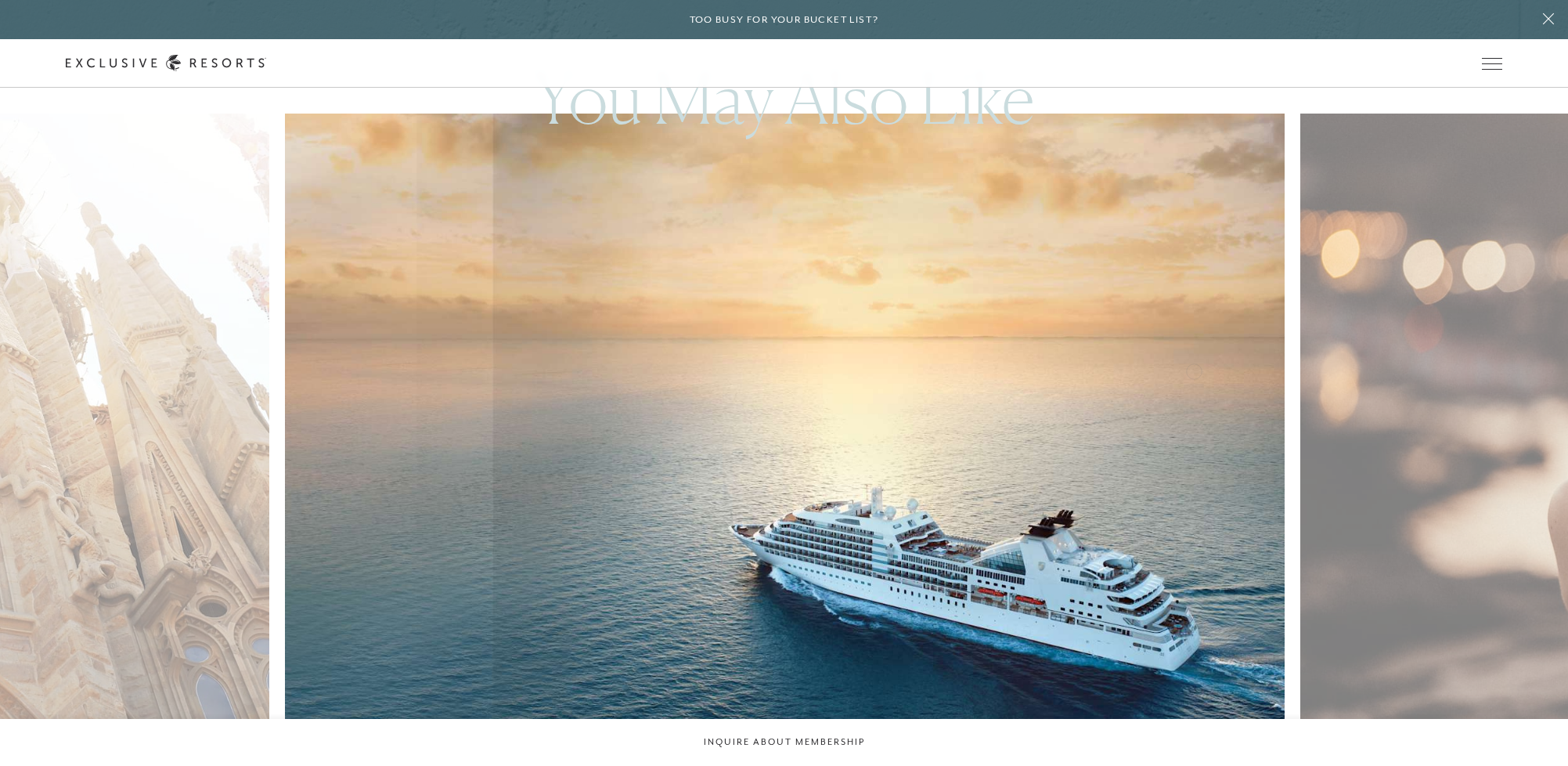
click at [1194, 370] on img at bounding box center [818, 422] width 1100 height 678
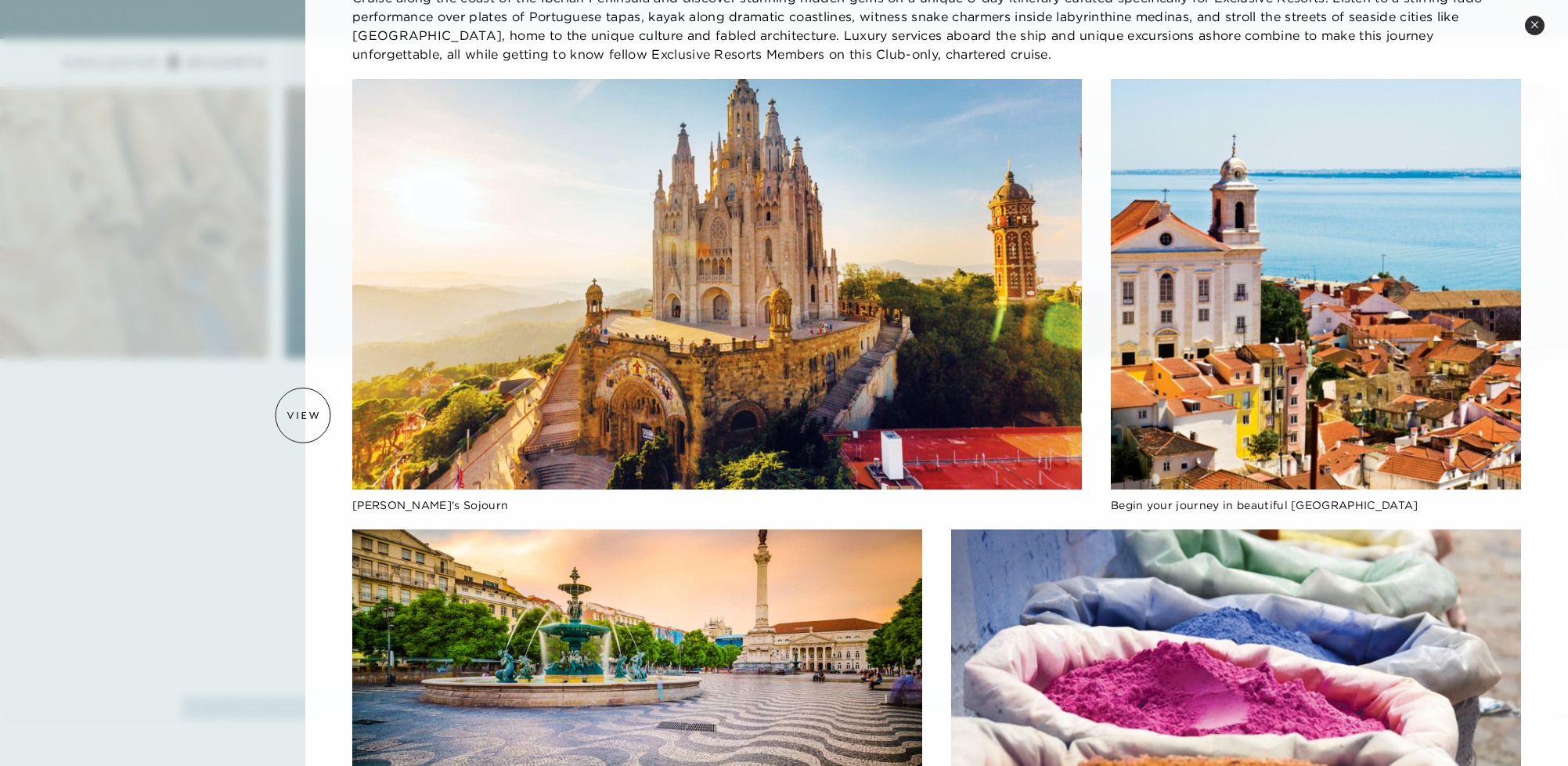
scroll to position [188, 0]
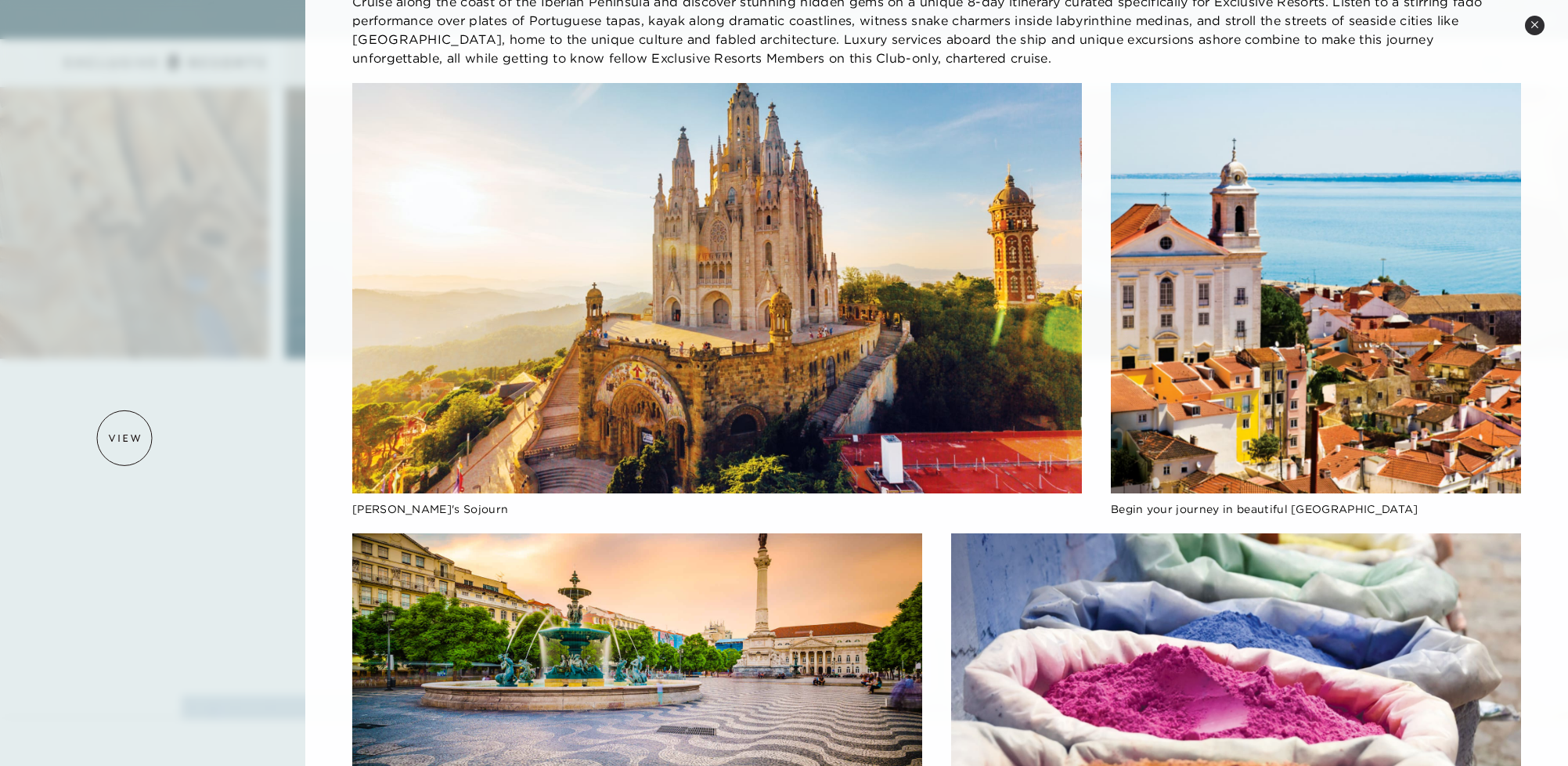
click at [124, 438] on div at bounding box center [784, 383] width 1568 height 766
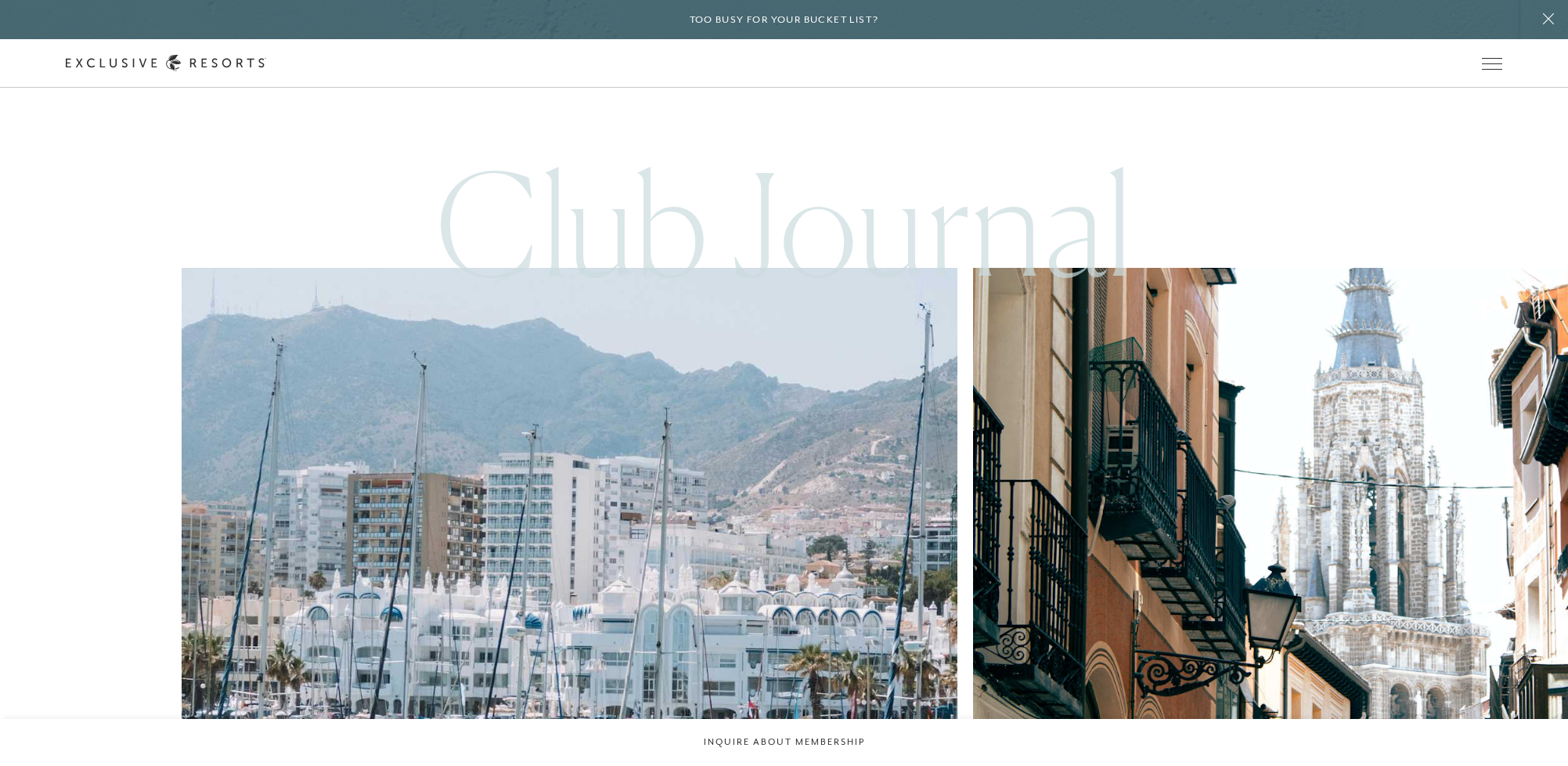
scroll to position [4432, 0]
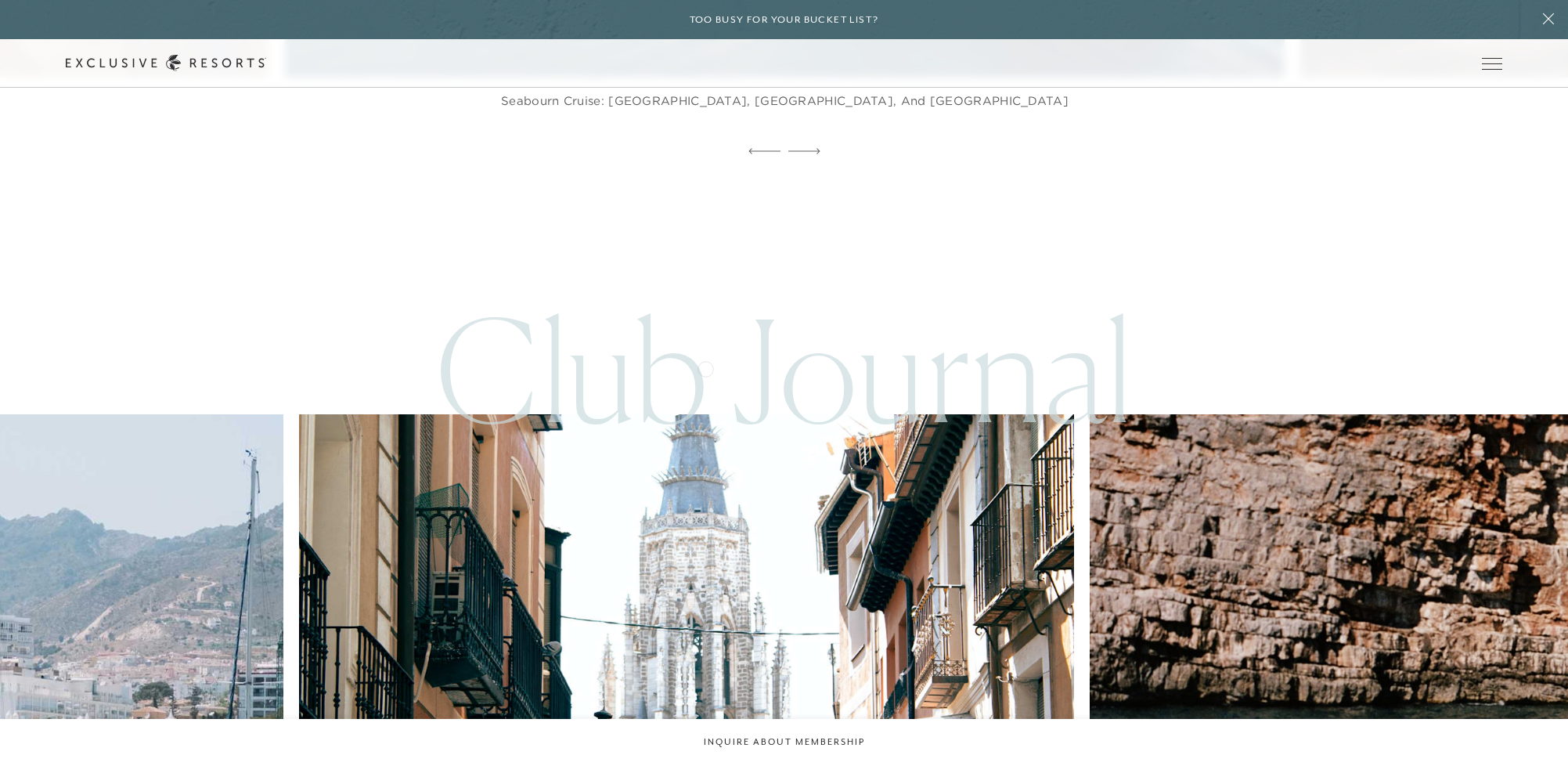
scroll to position [4572, 0]
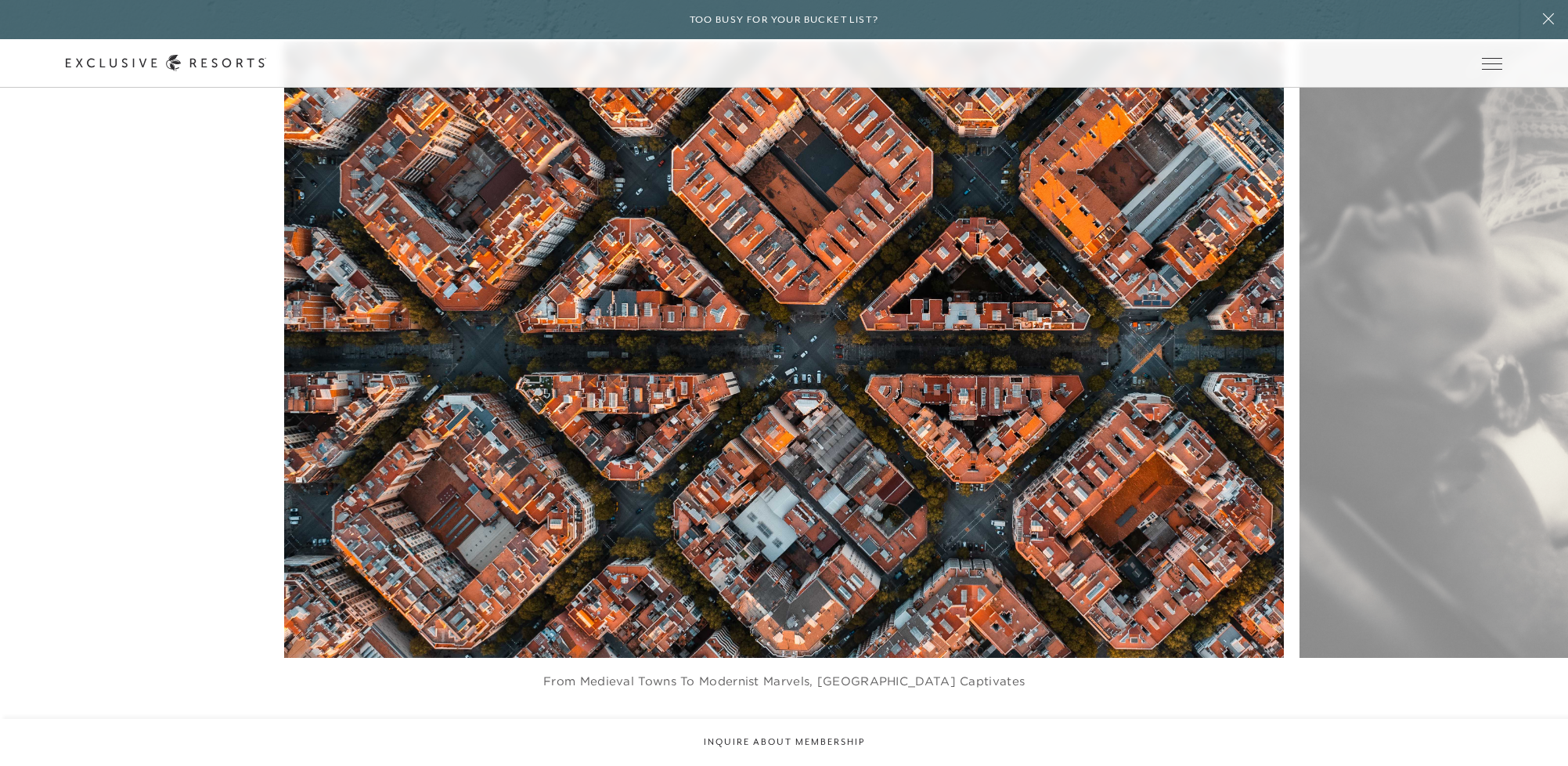
click at [697, 347] on figure "From medieval towns to modernist marvels, Catalonia captivates" at bounding box center [784, 381] width 1000 height 678
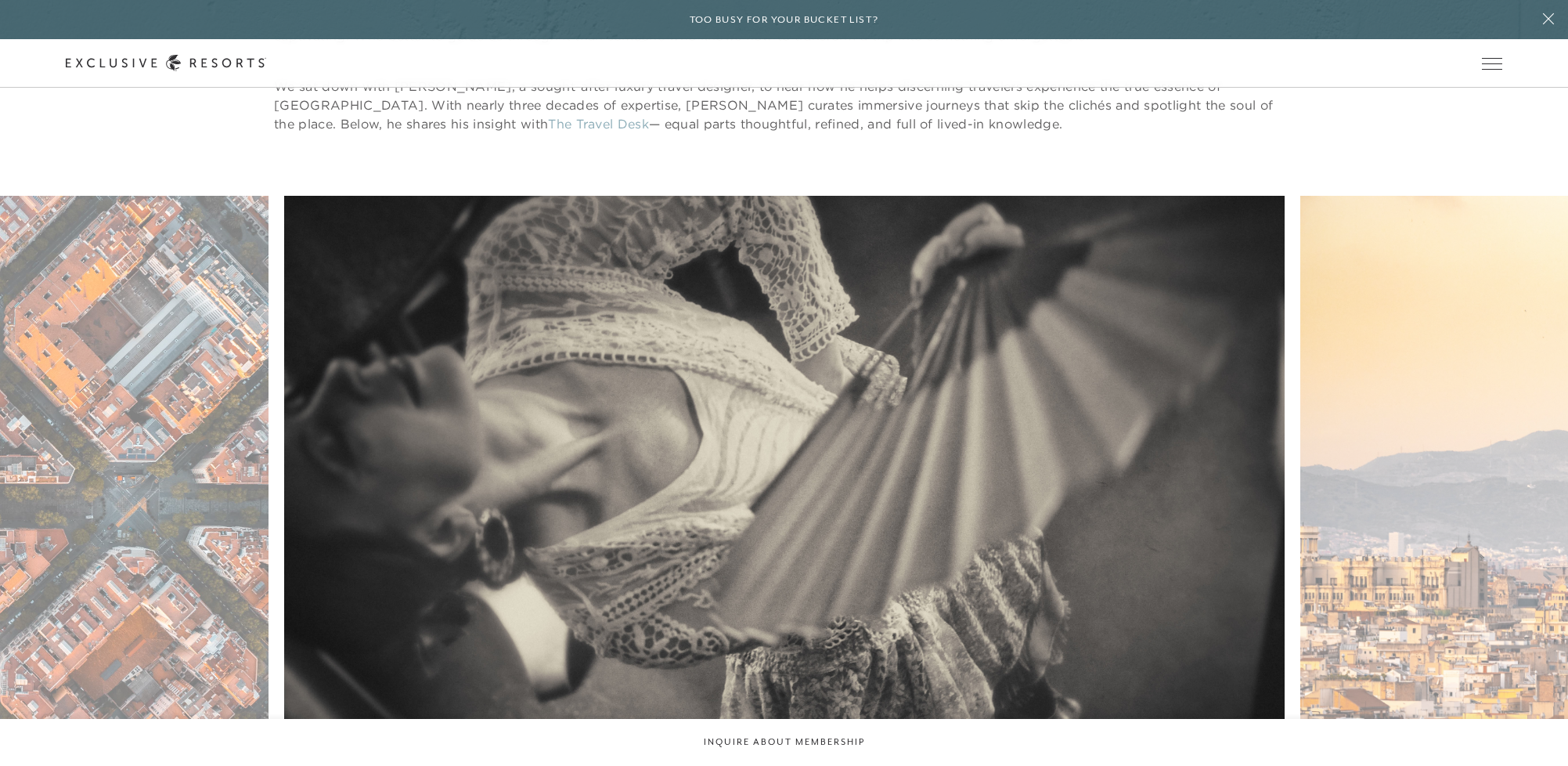
click at [437, 356] on figure "An invitation to linger" at bounding box center [784, 534] width 1000 height 678
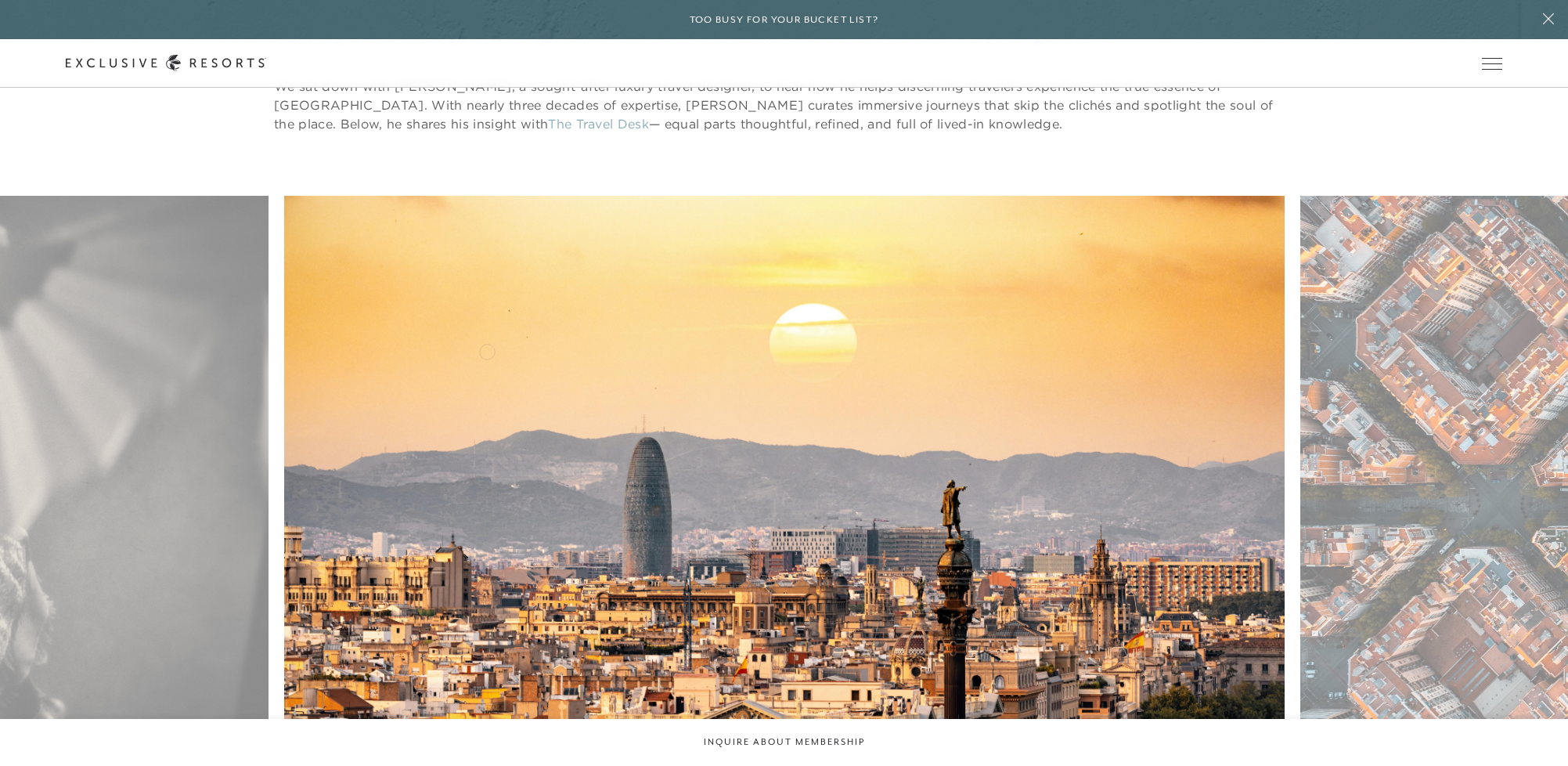
scroll to position [1303, 0]
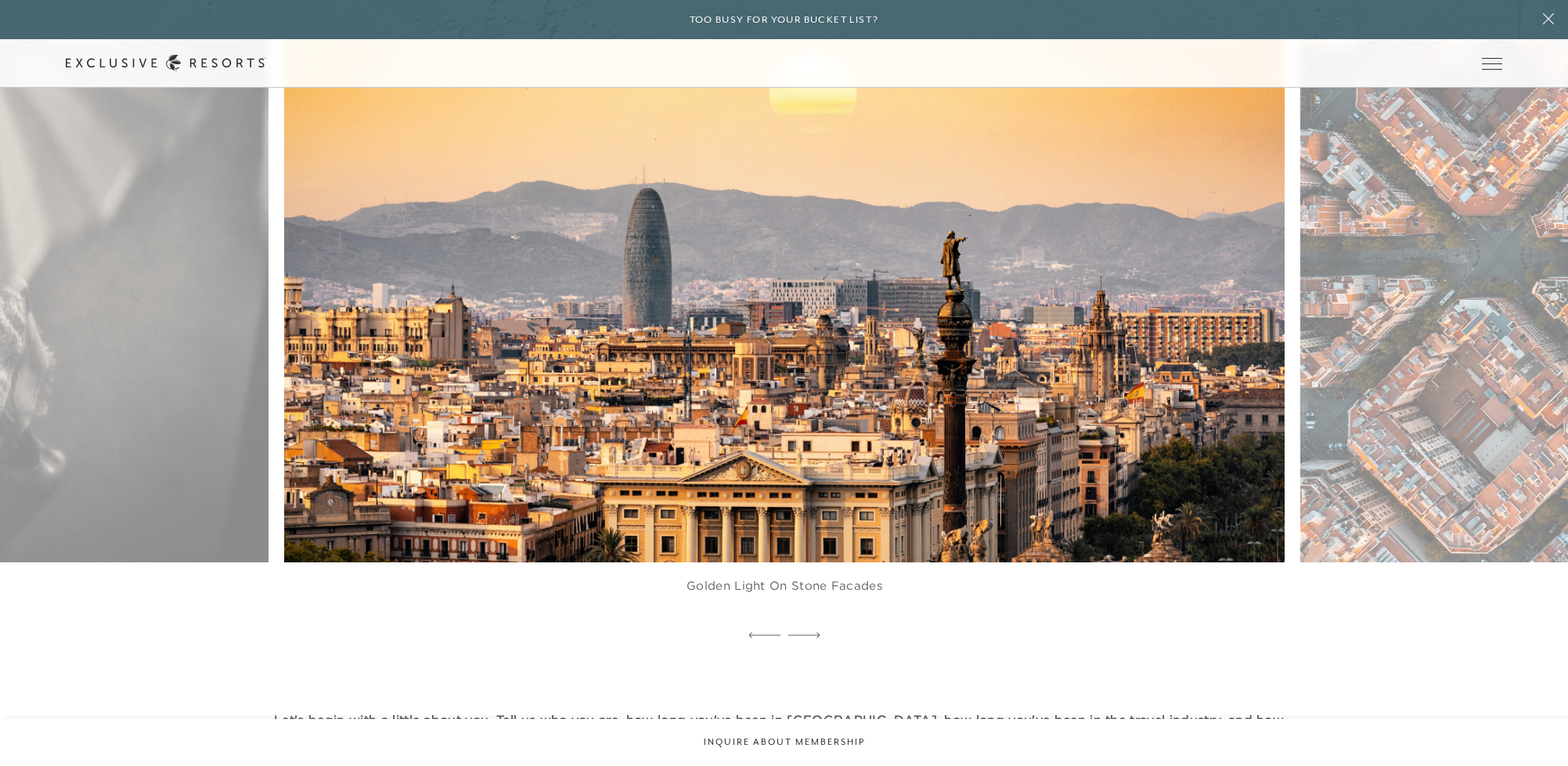
click at [651, 340] on figure "Golden light on stone facades" at bounding box center [784, 286] width 1000 height 678
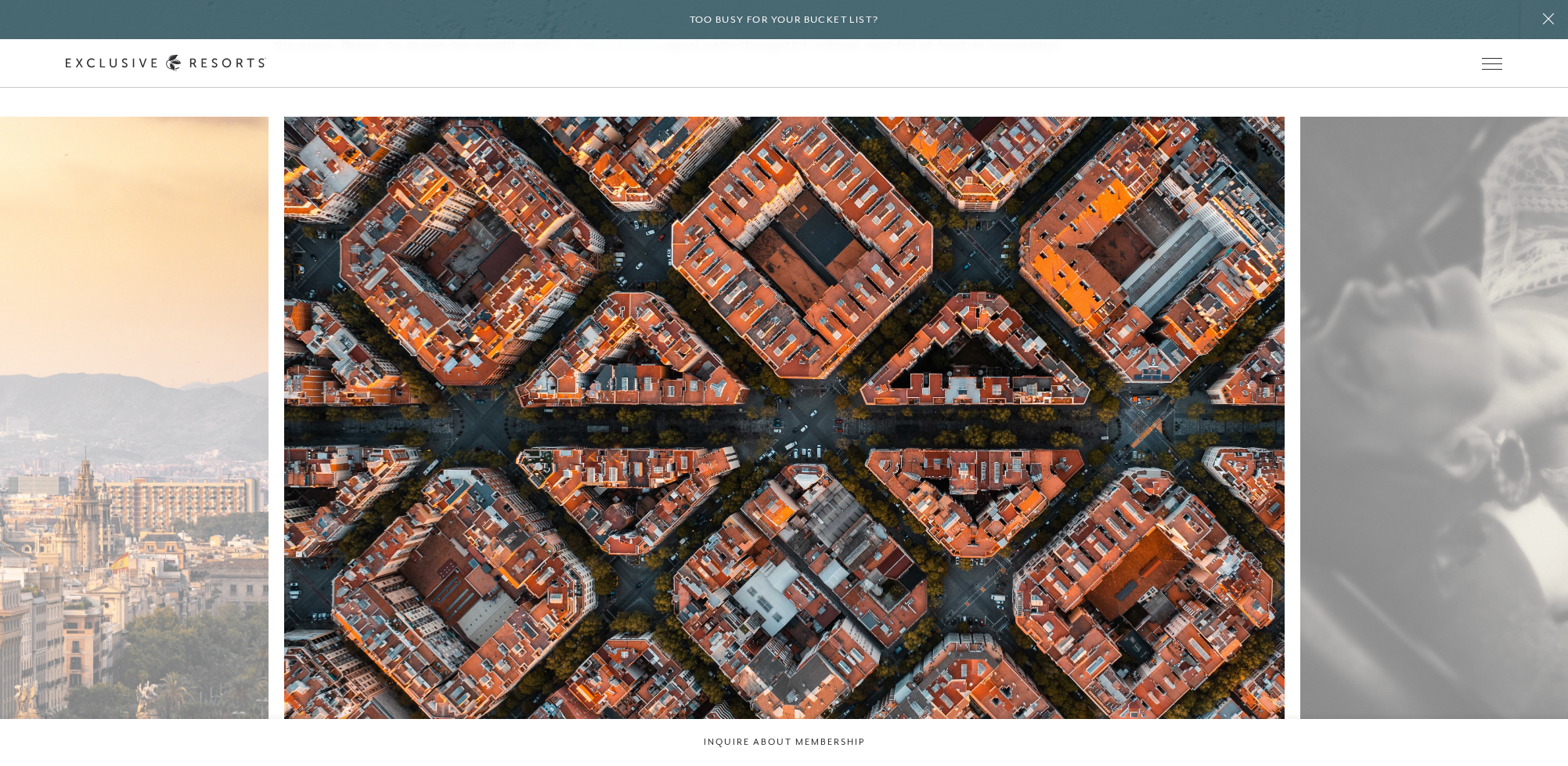
click at [598, 355] on figure "From medieval towns to modernist marvels, Catalonia captivates" at bounding box center [784, 456] width 1000 height 678
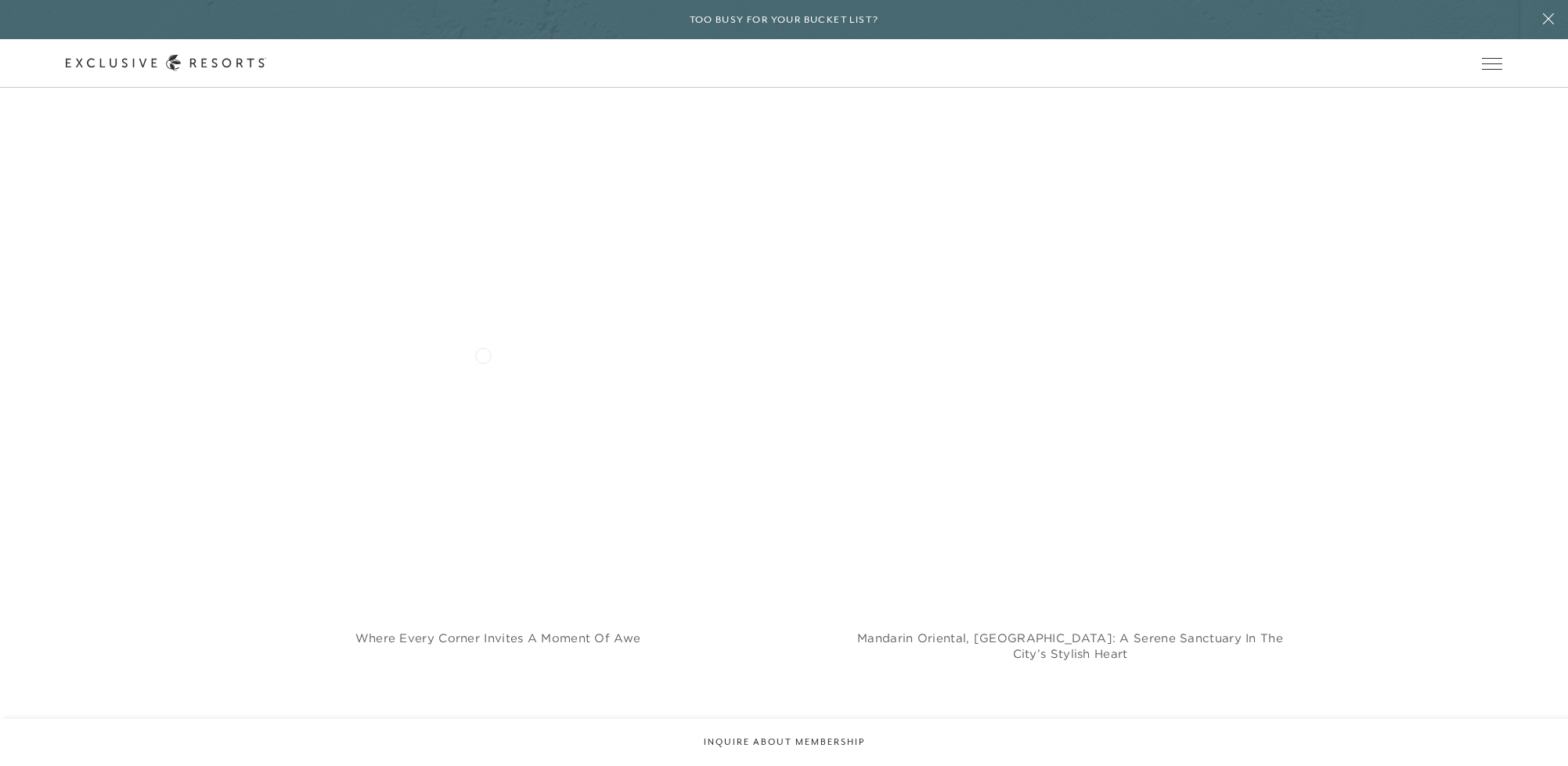
scroll to position [3804, 0]
